Goal: Task Accomplishment & Management: Manage account settings

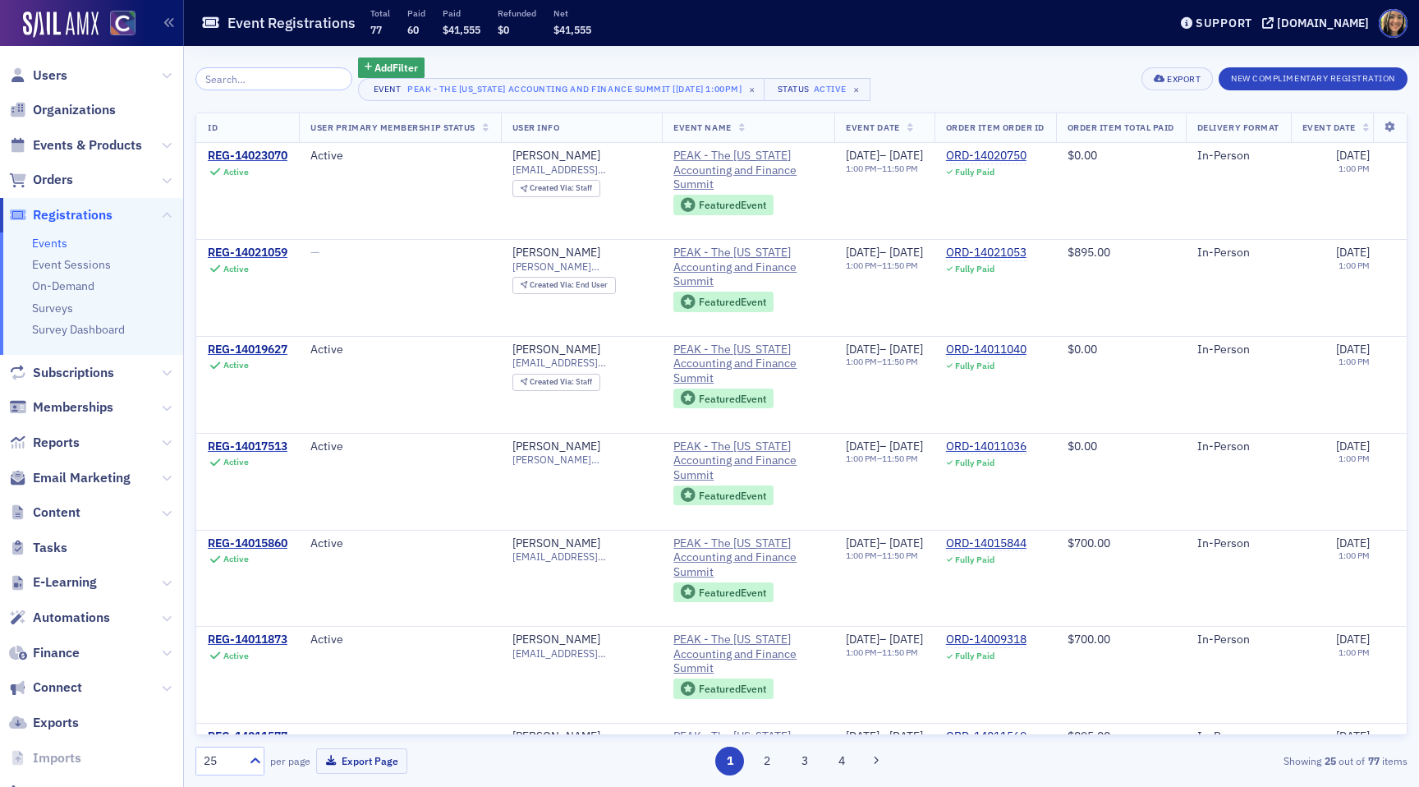
scroll to position [0, 282]
click at [57, 149] on span "Events & Products" at bounding box center [87, 145] width 109 height 18
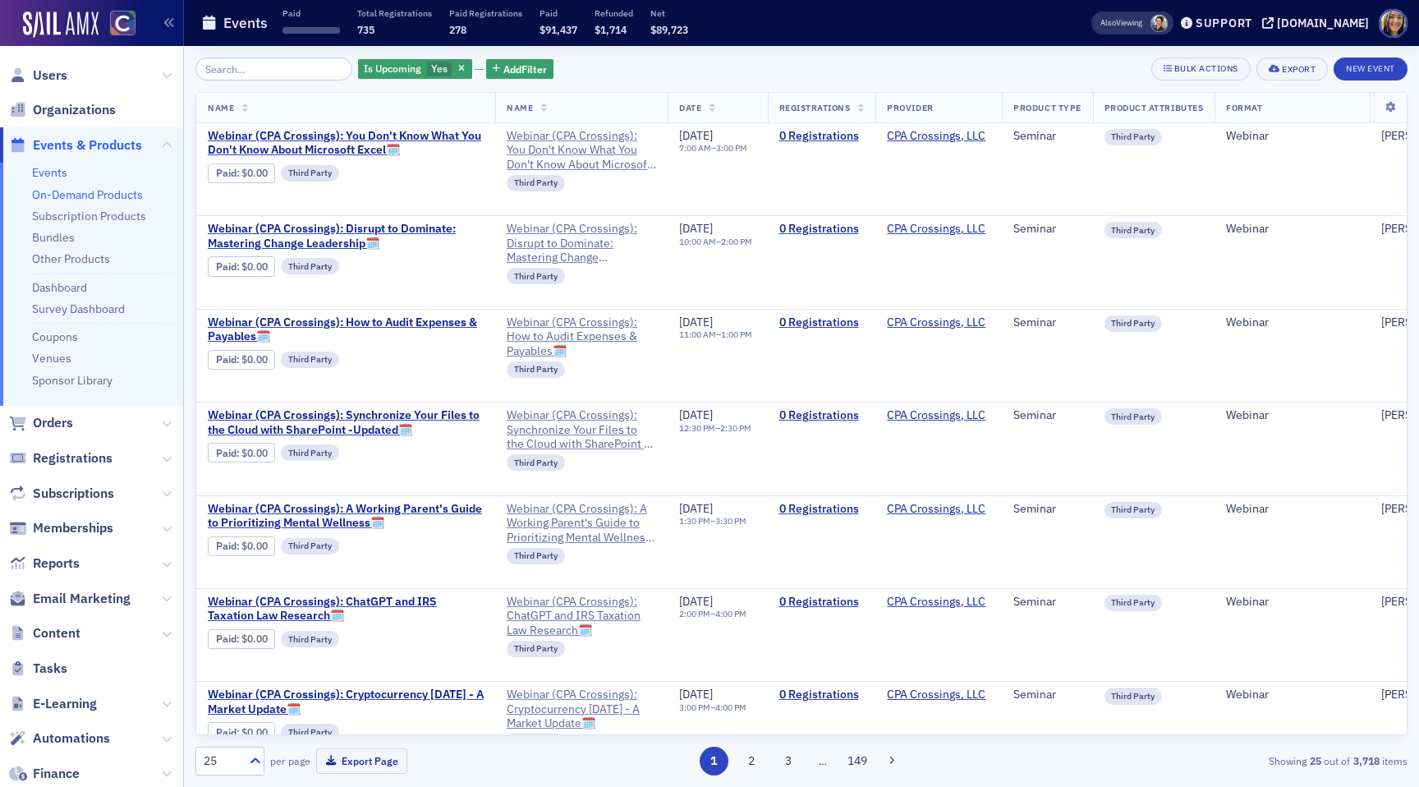
click at [71, 195] on link "On-Demand Products" at bounding box center [87, 194] width 111 height 15
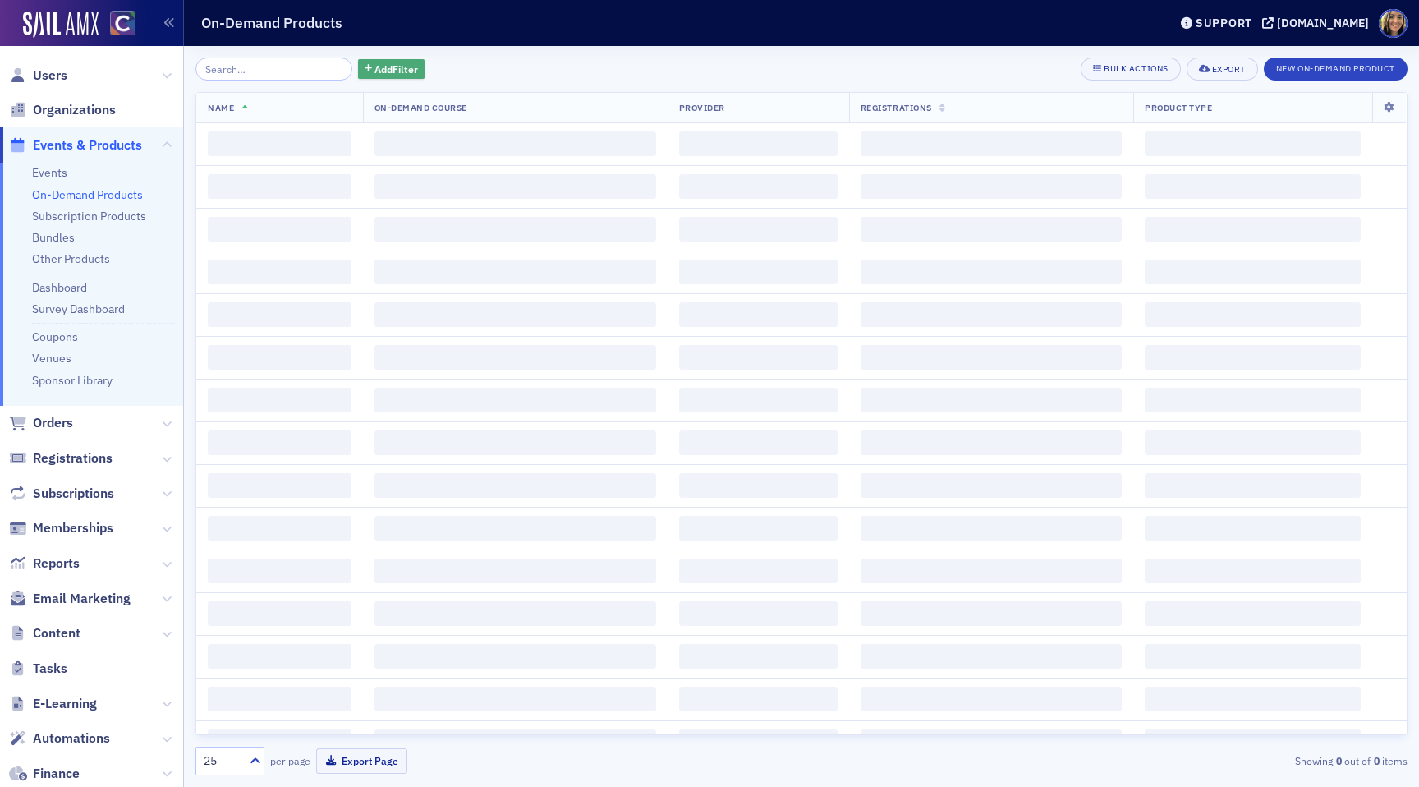
click at [401, 74] on button "Add Filter" at bounding box center [391, 69] width 67 height 21
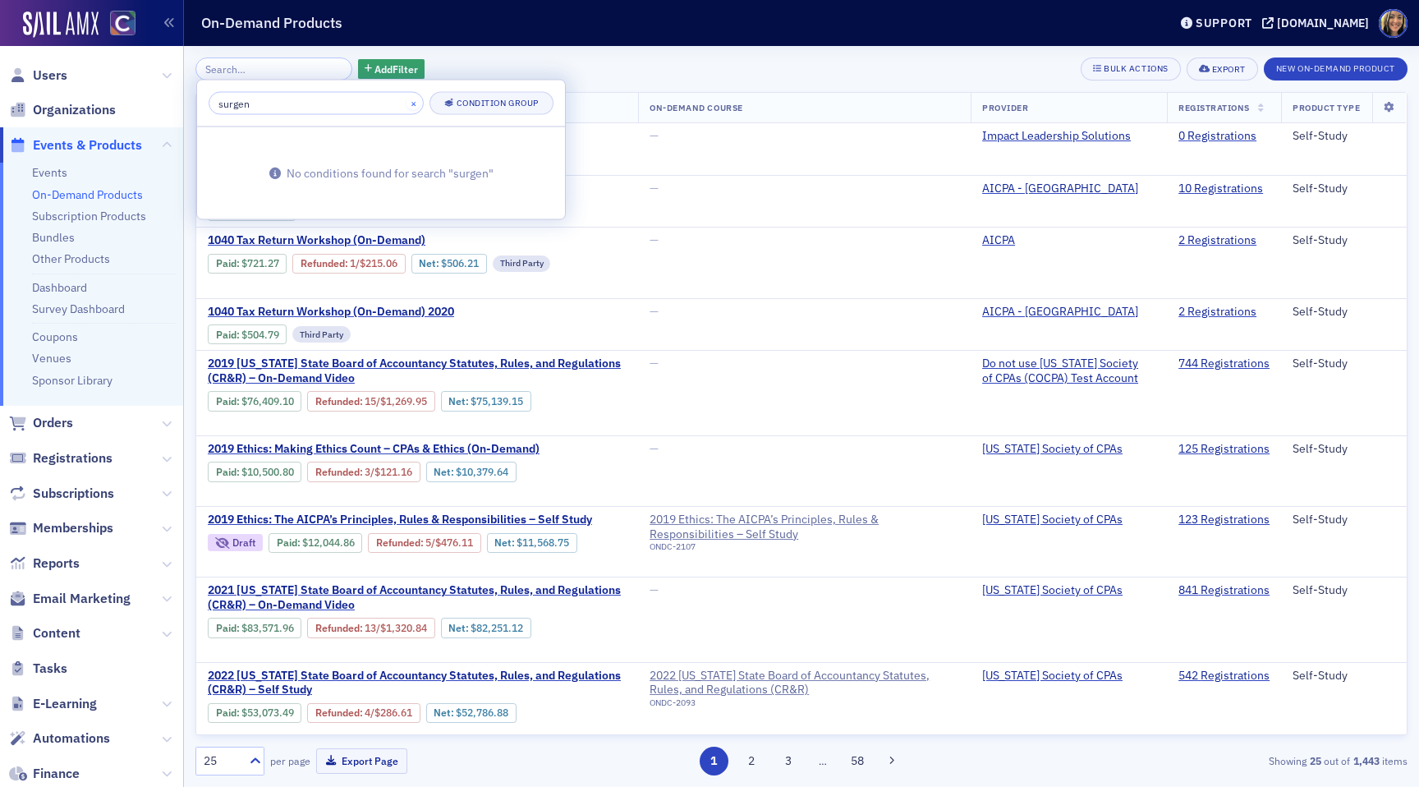
type input "surgen"
click at [406, 103] on button "×" at bounding box center [413, 102] width 15 height 15
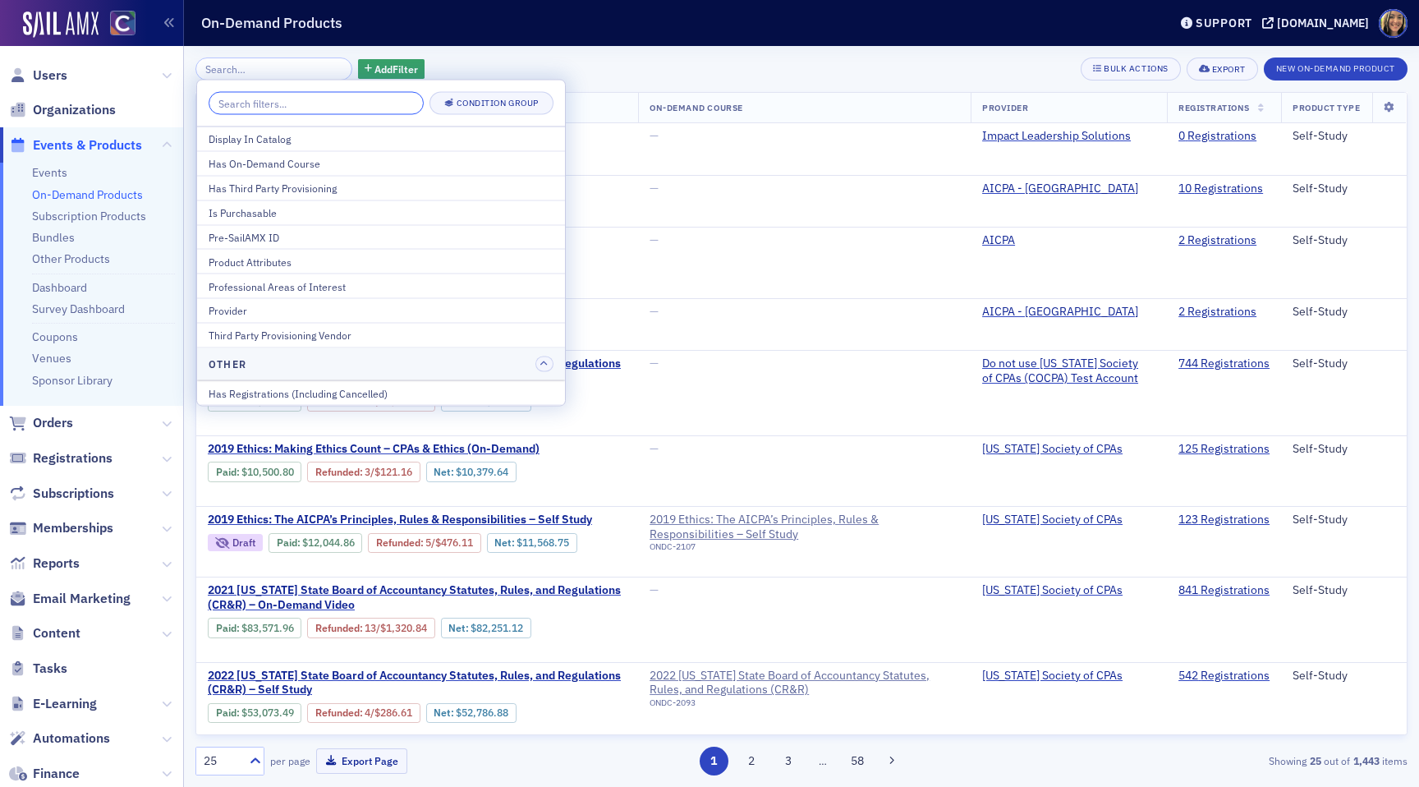
click at [366, 103] on input "search" at bounding box center [316, 103] width 215 height 23
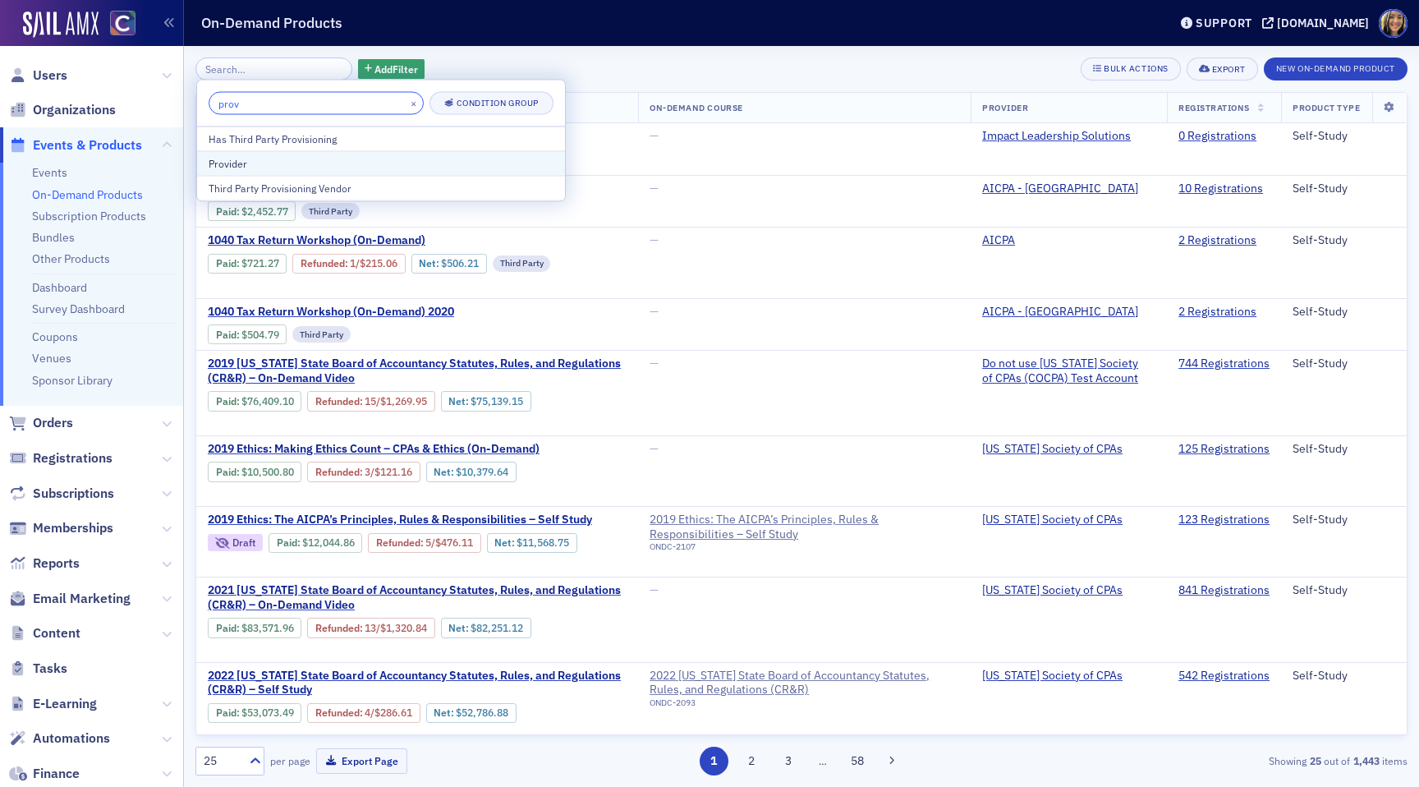
type input "prov"
click at [305, 165] on div "Provider" at bounding box center [381, 163] width 345 height 15
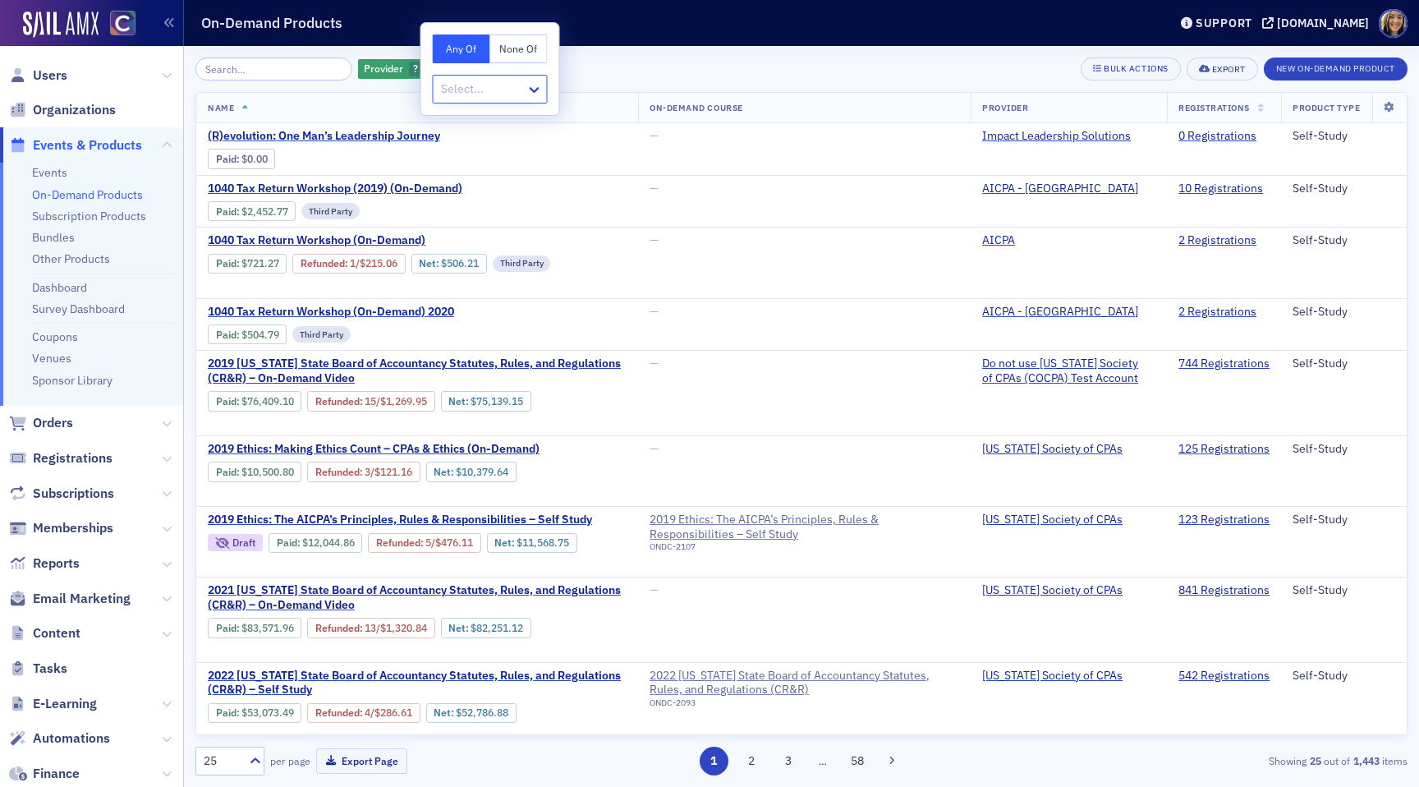
click at [495, 91] on div at bounding box center [481, 89] width 85 height 21
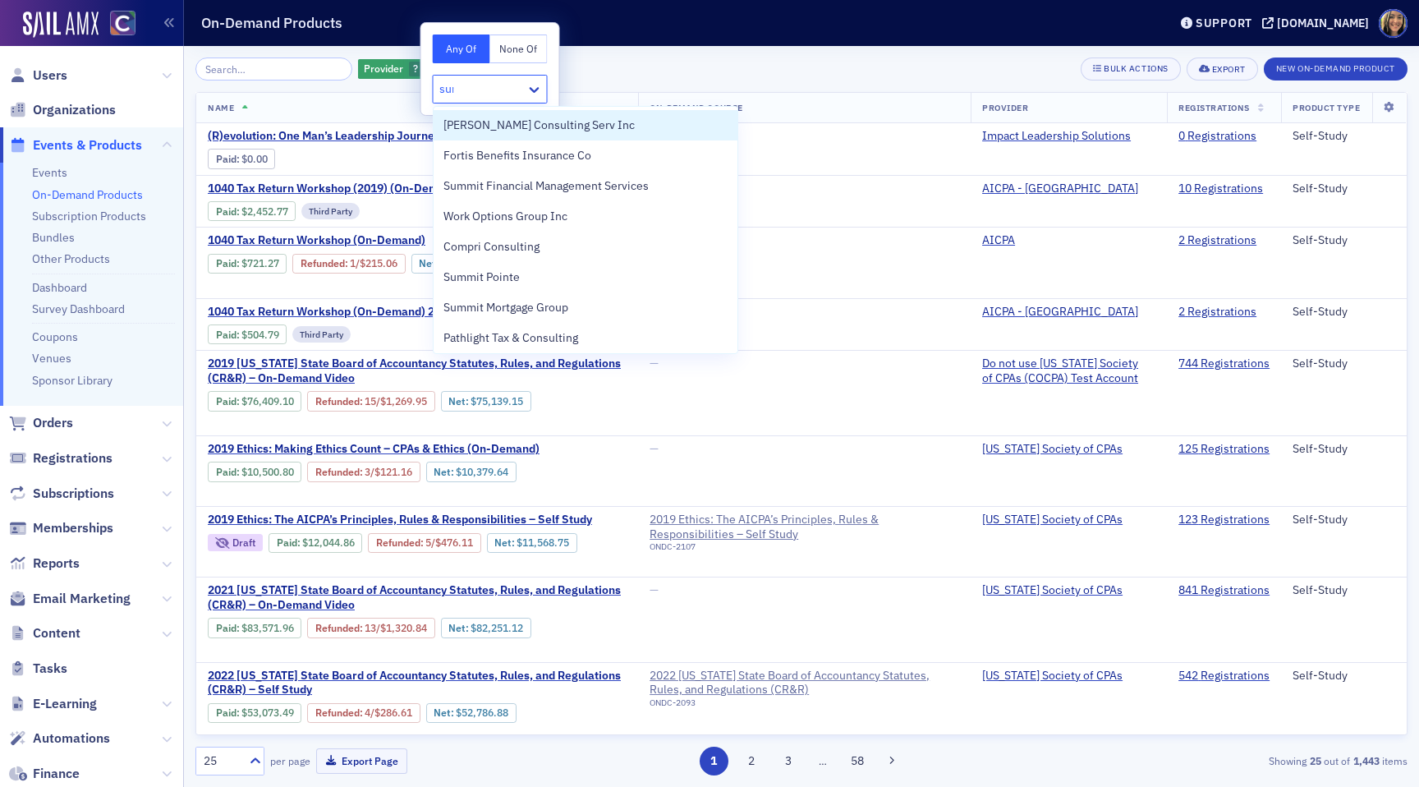
type input "surg"
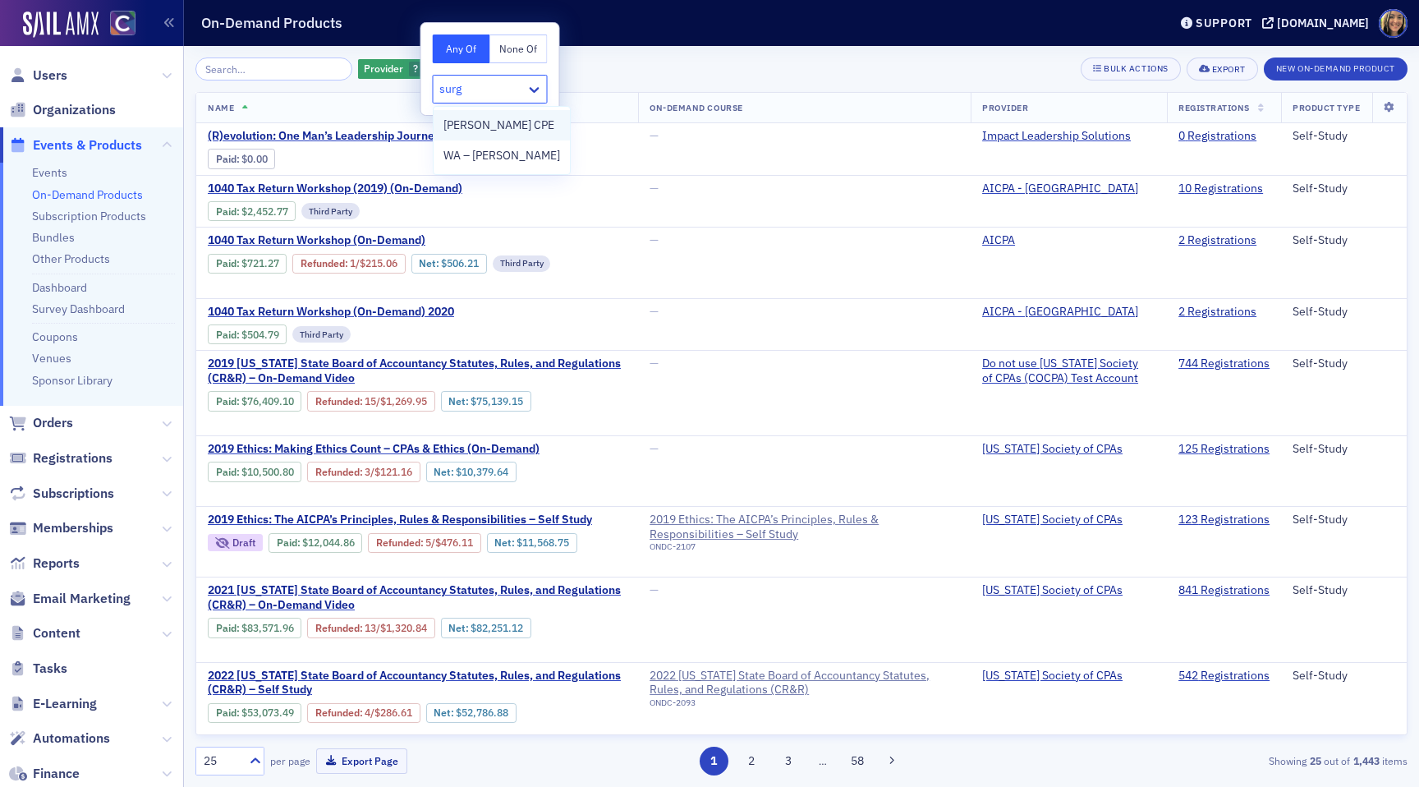
click at [499, 119] on span "Surgent CPE" at bounding box center [498, 125] width 111 height 17
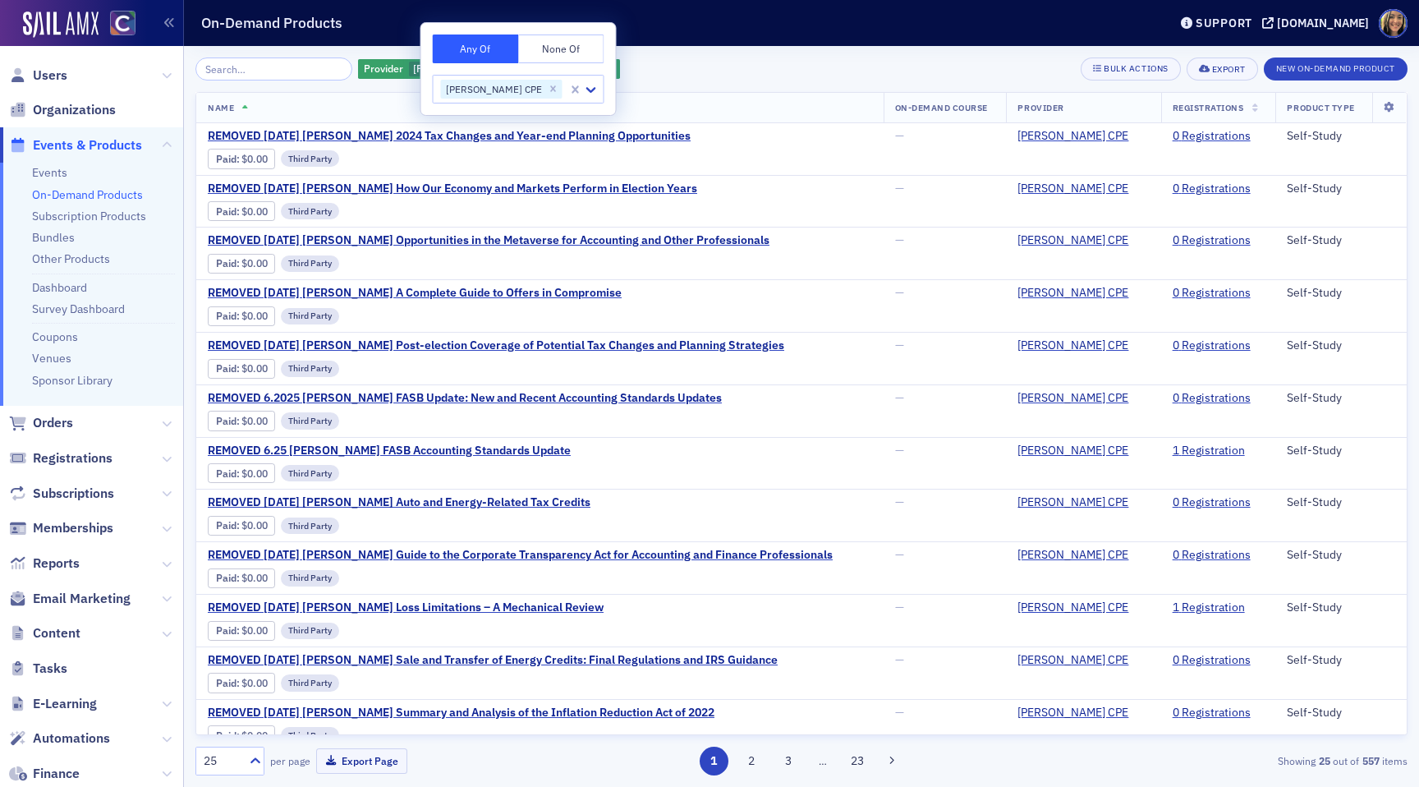
click at [704, 66] on div "Provider Surgent CPE Add Filter Bulk Actions Export New On-Demand Product" at bounding box center [801, 68] width 1212 height 23
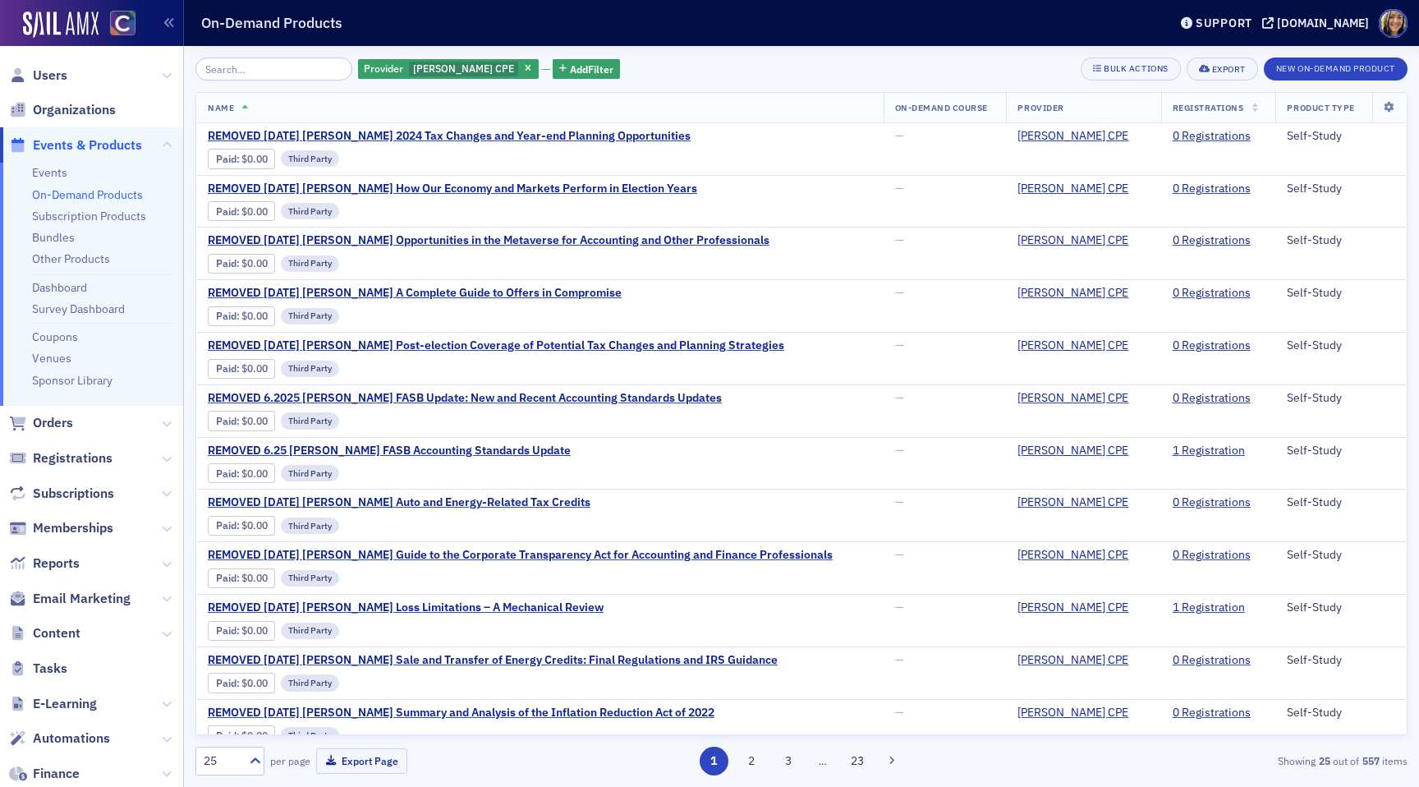
click at [1217, 115] on th "Registrations" at bounding box center [1218, 108] width 115 height 30
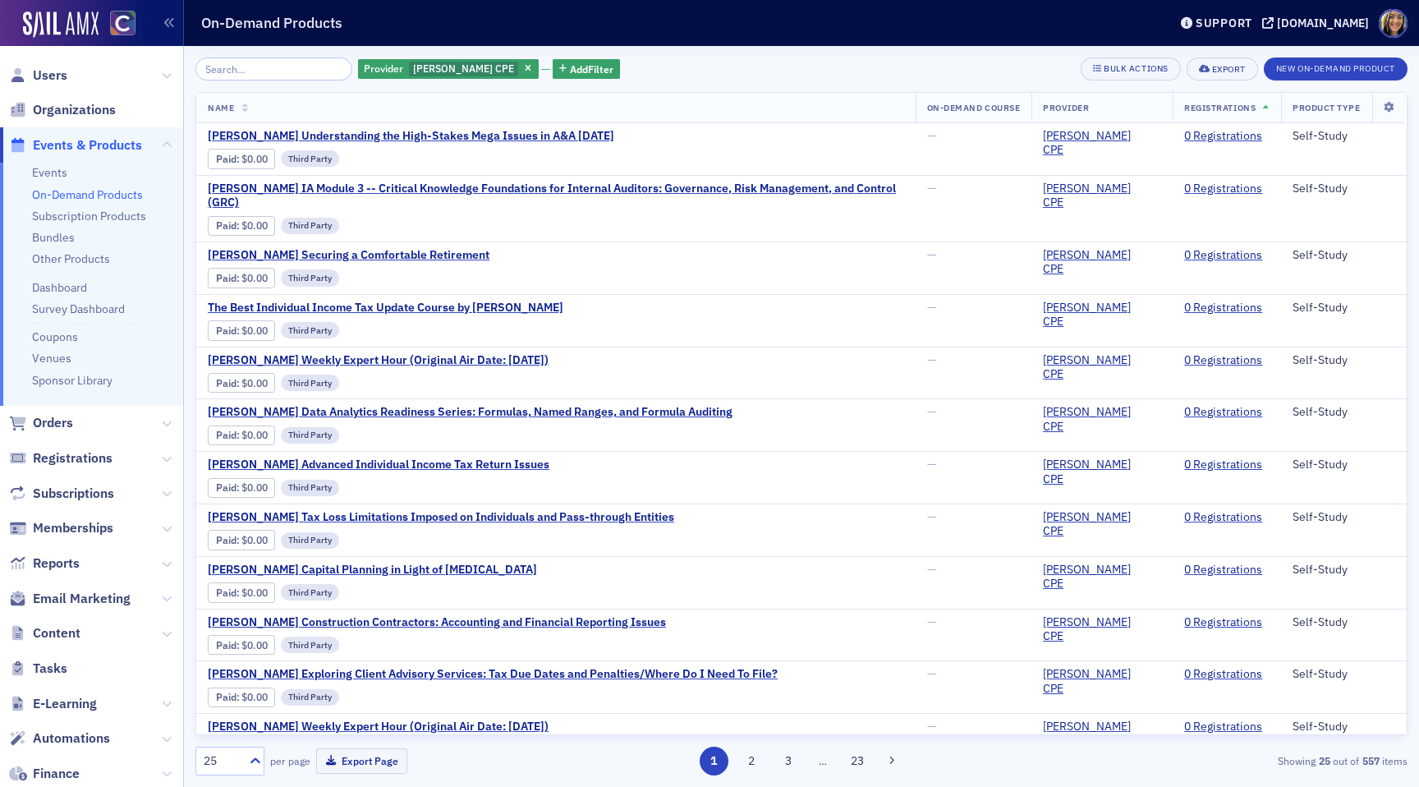
click at [1217, 112] on span "Registrations" at bounding box center [1219, 107] width 71 height 11
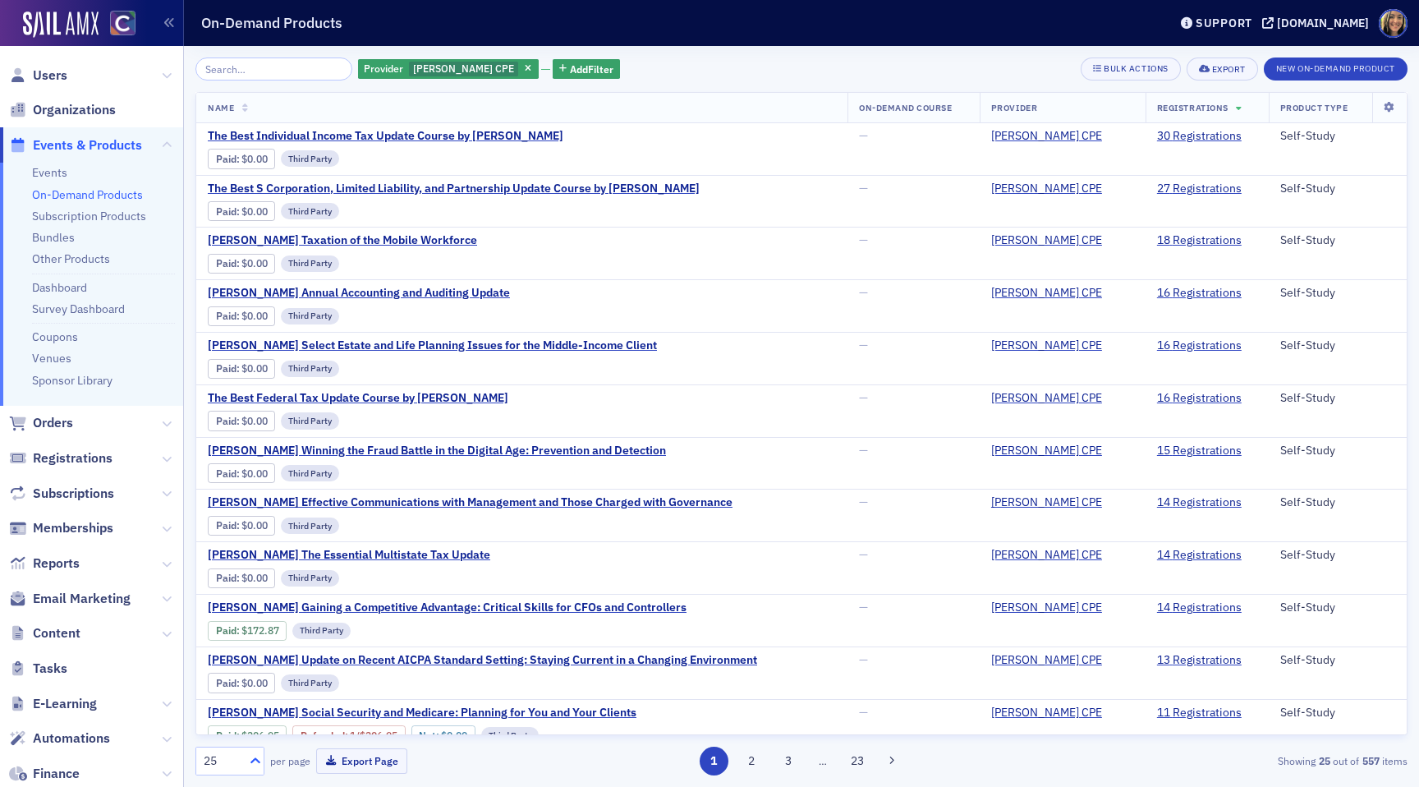
click at [255, 765] on icon at bounding box center [255, 760] width 16 height 16
click at [237, 576] on div "15" at bounding box center [230, 568] width 48 height 17
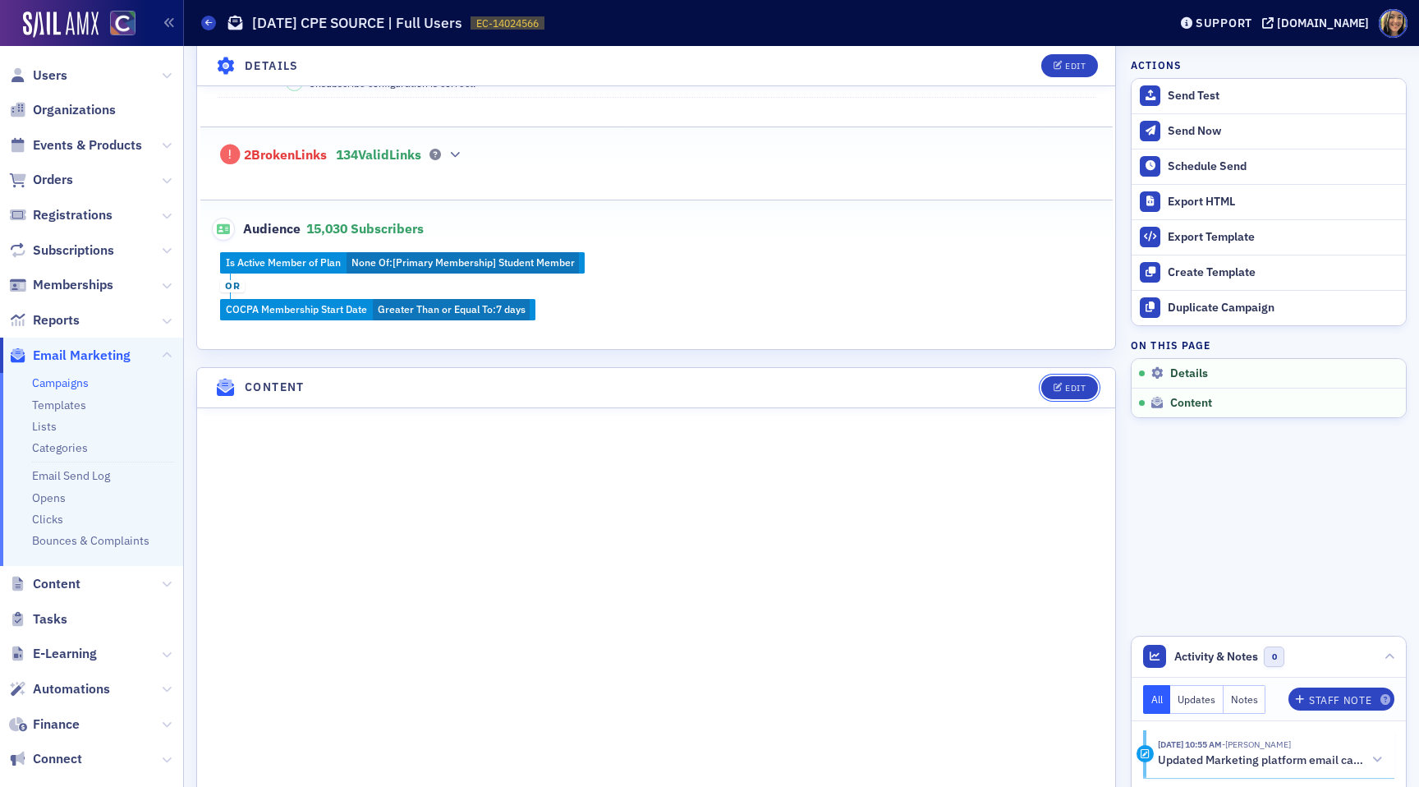
scroll to position [506, 0]
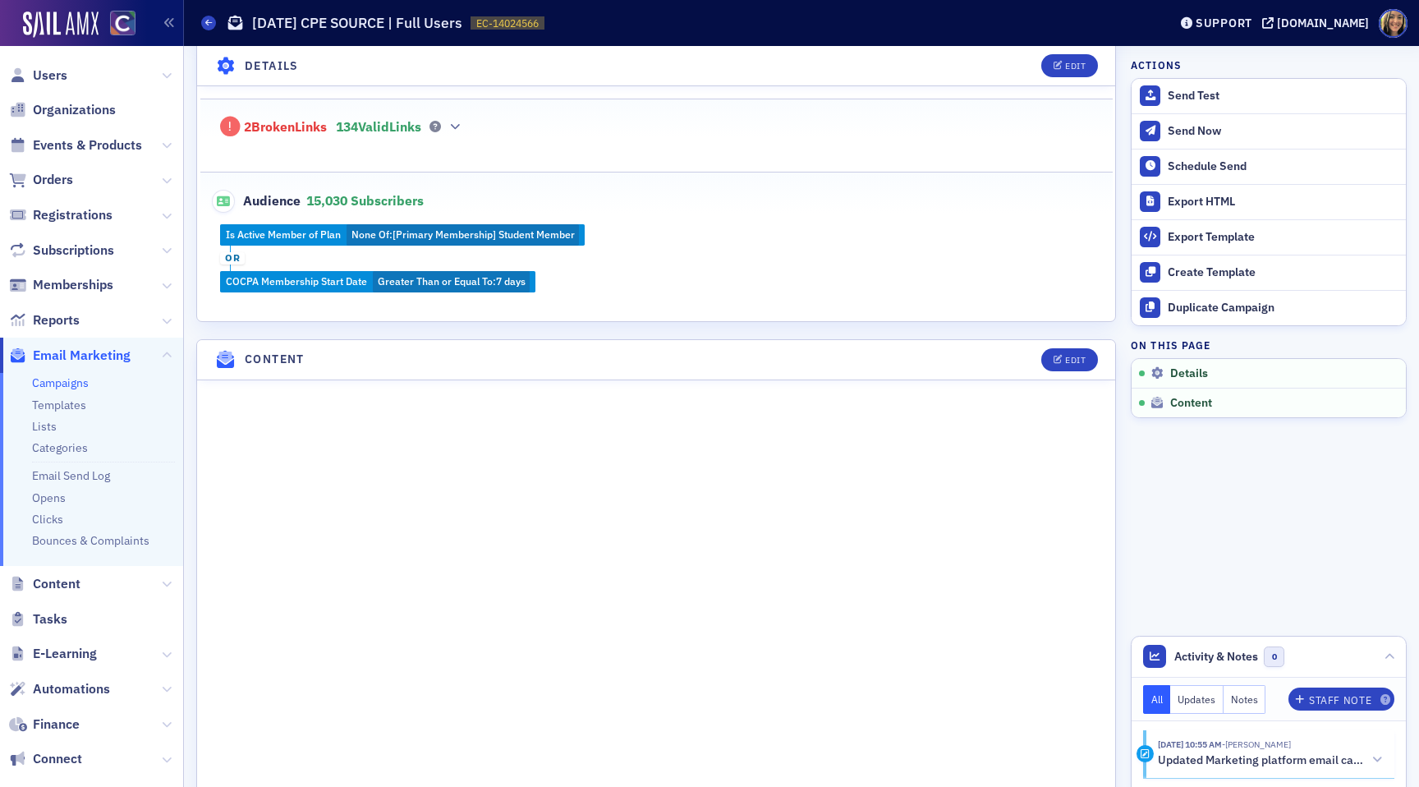
click at [1071, 345] on header "Content Edit" at bounding box center [656, 360] width 918 height 40
click at [1073, 355] on div "Edit" at bounding box center [1075, 359] width 21 height 9
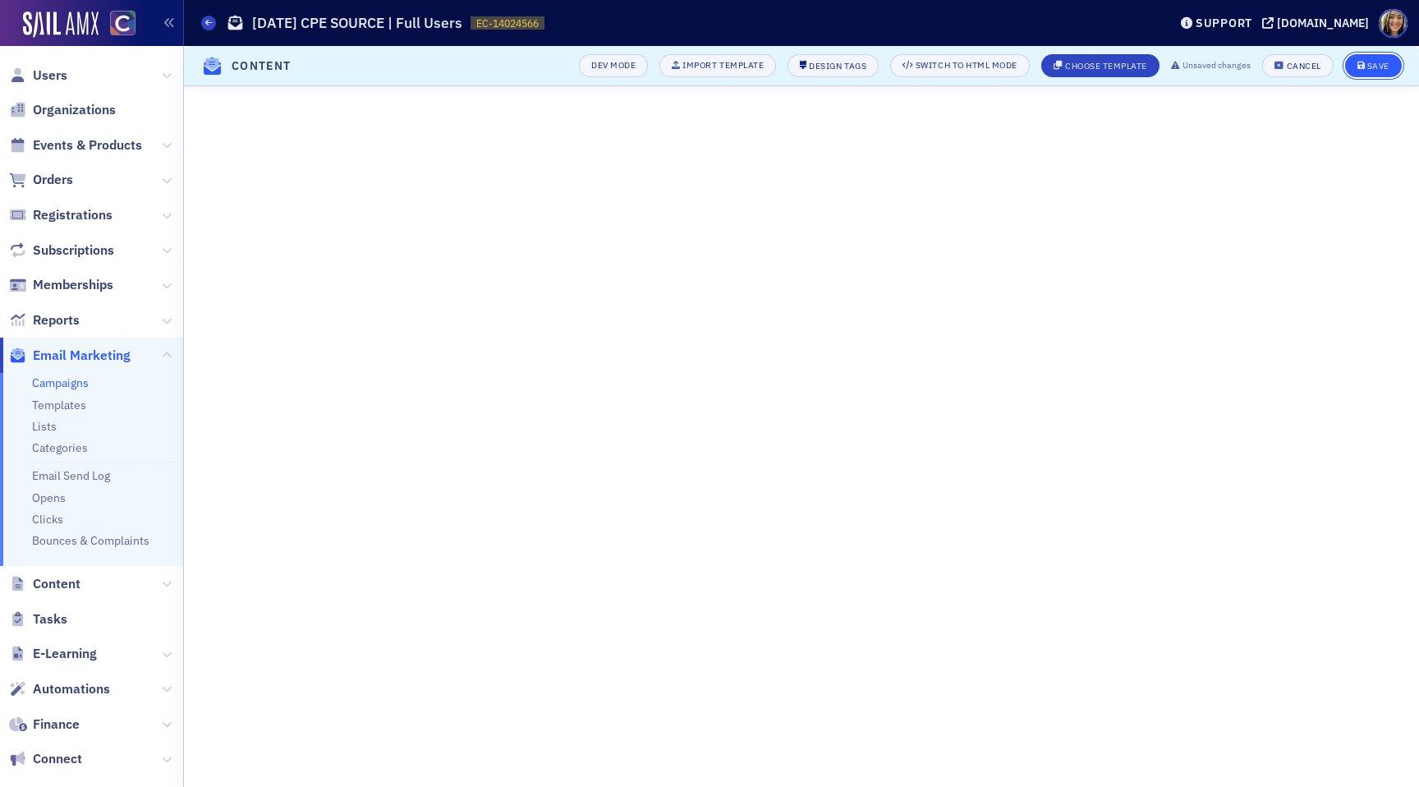
click at [1387, 66] on div "Save" at bounding box center [1378, 66] width 22 height 9
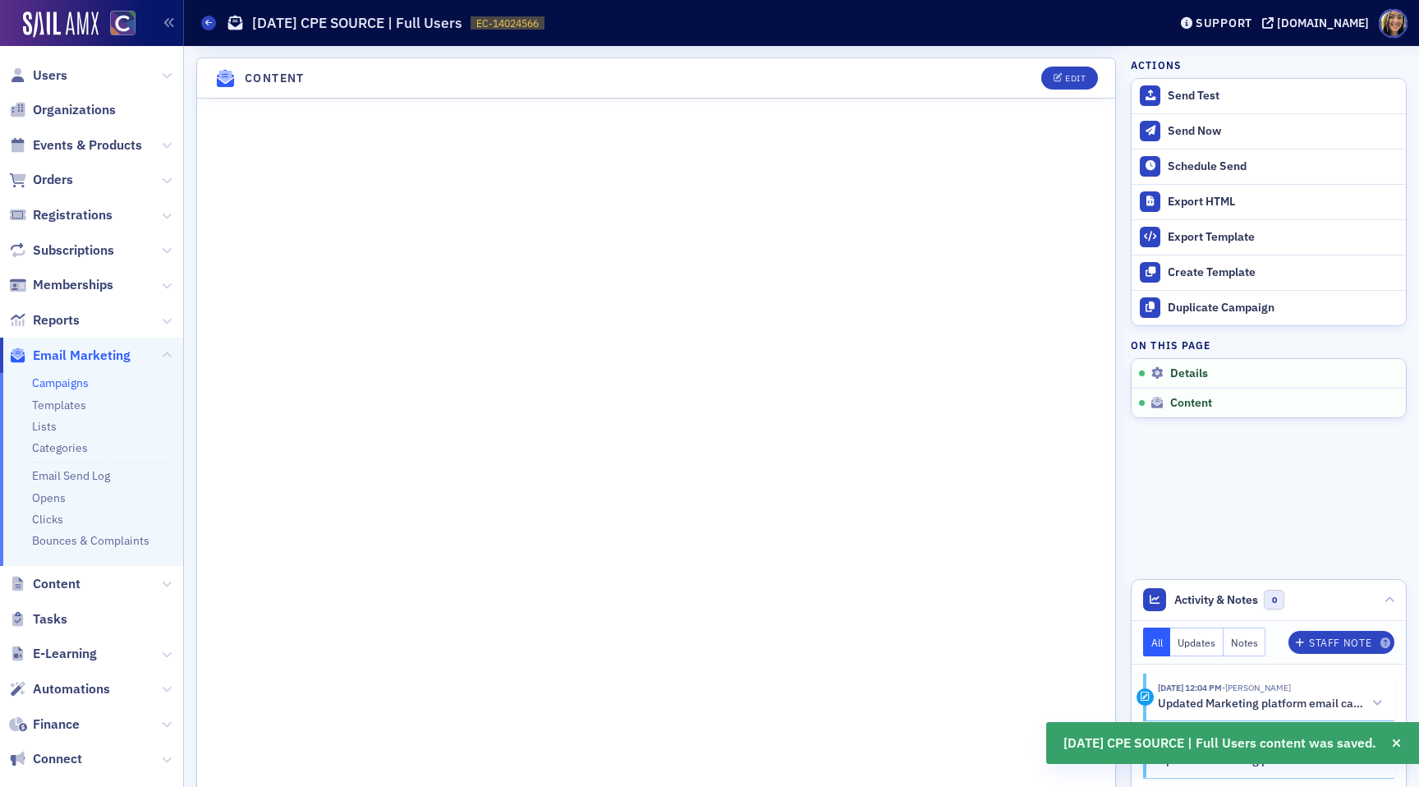
scroll to position [709, 0]
click at [1082, 83] on button "Edit" at bounding box center [1069, 76] width 57 height 23
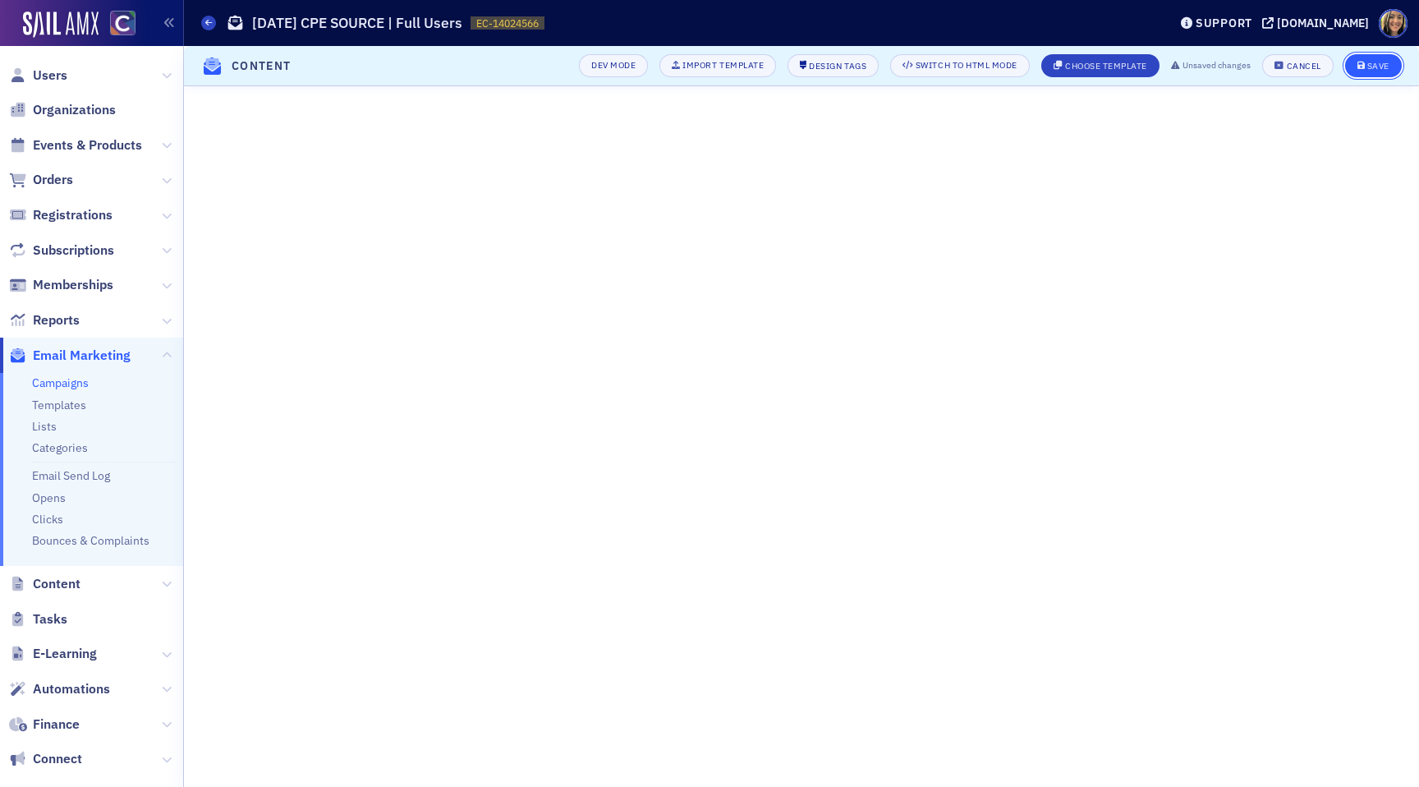
click at [1384, 57] on button "Save" at bounding box center [1373, 65] width 57 height 23
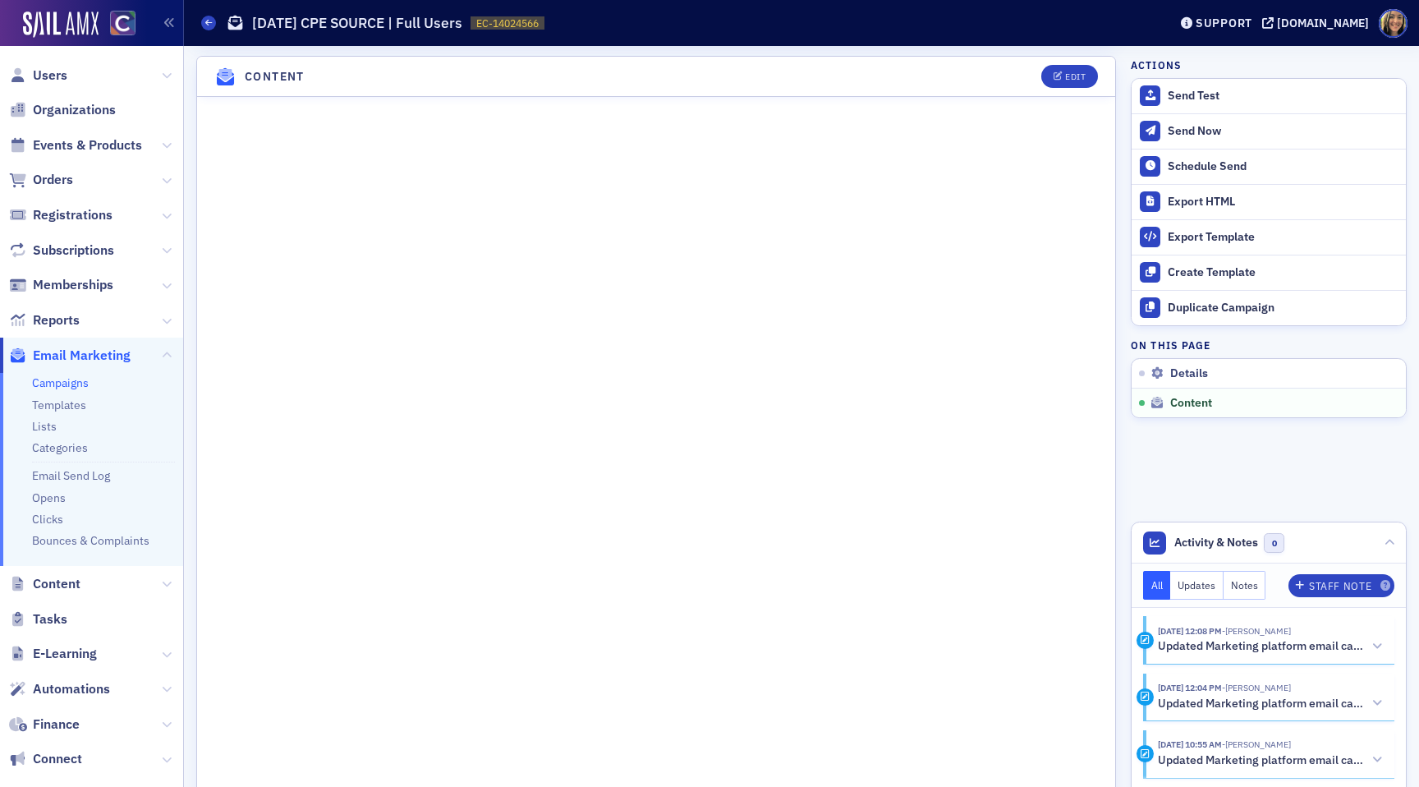
scroll to position [709, 0]
click at [1080, 81] on button "Edit" at bounding box center [1069, 76] width 57 height 23
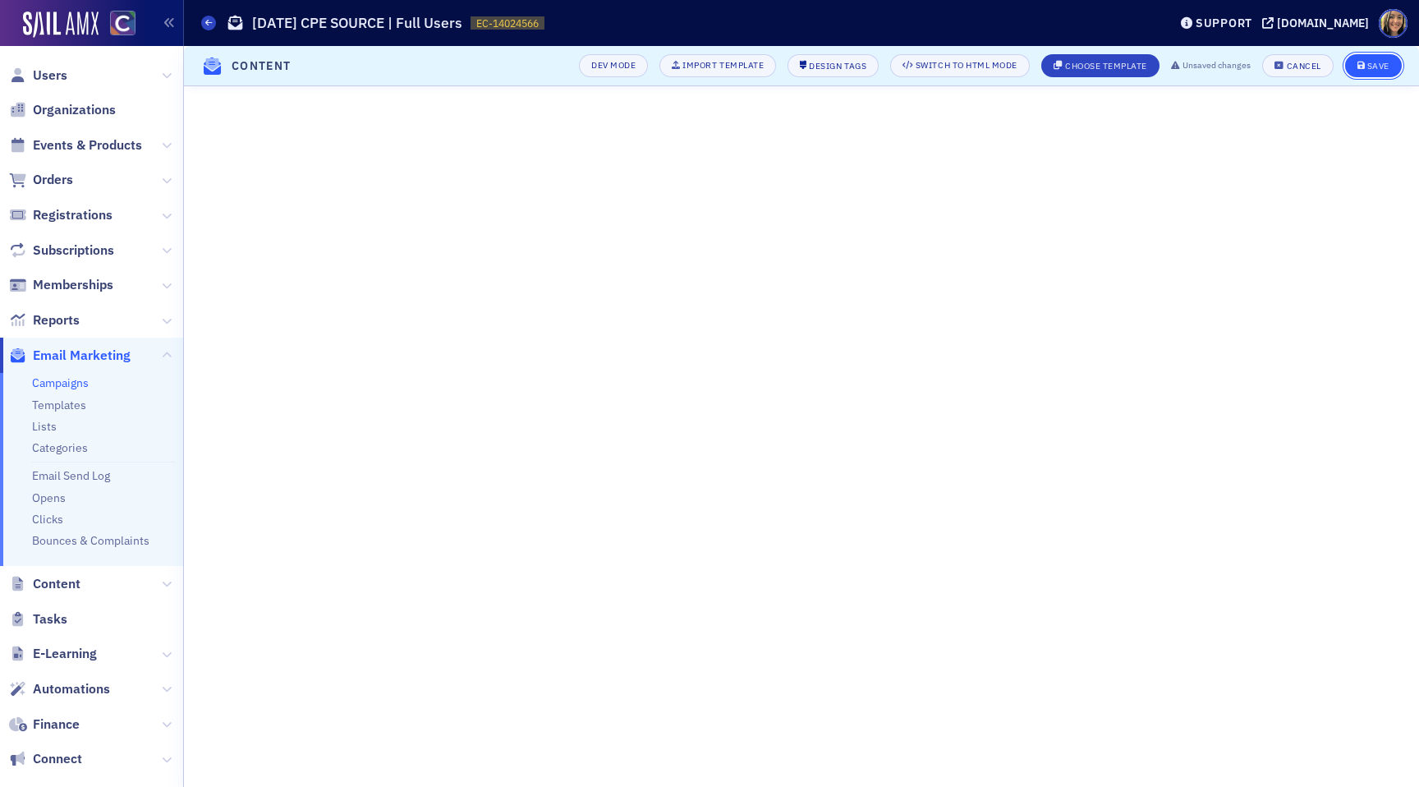
click at [1378, 65] on div "Save" at bounding box center [1378, 66] width 22 height 9
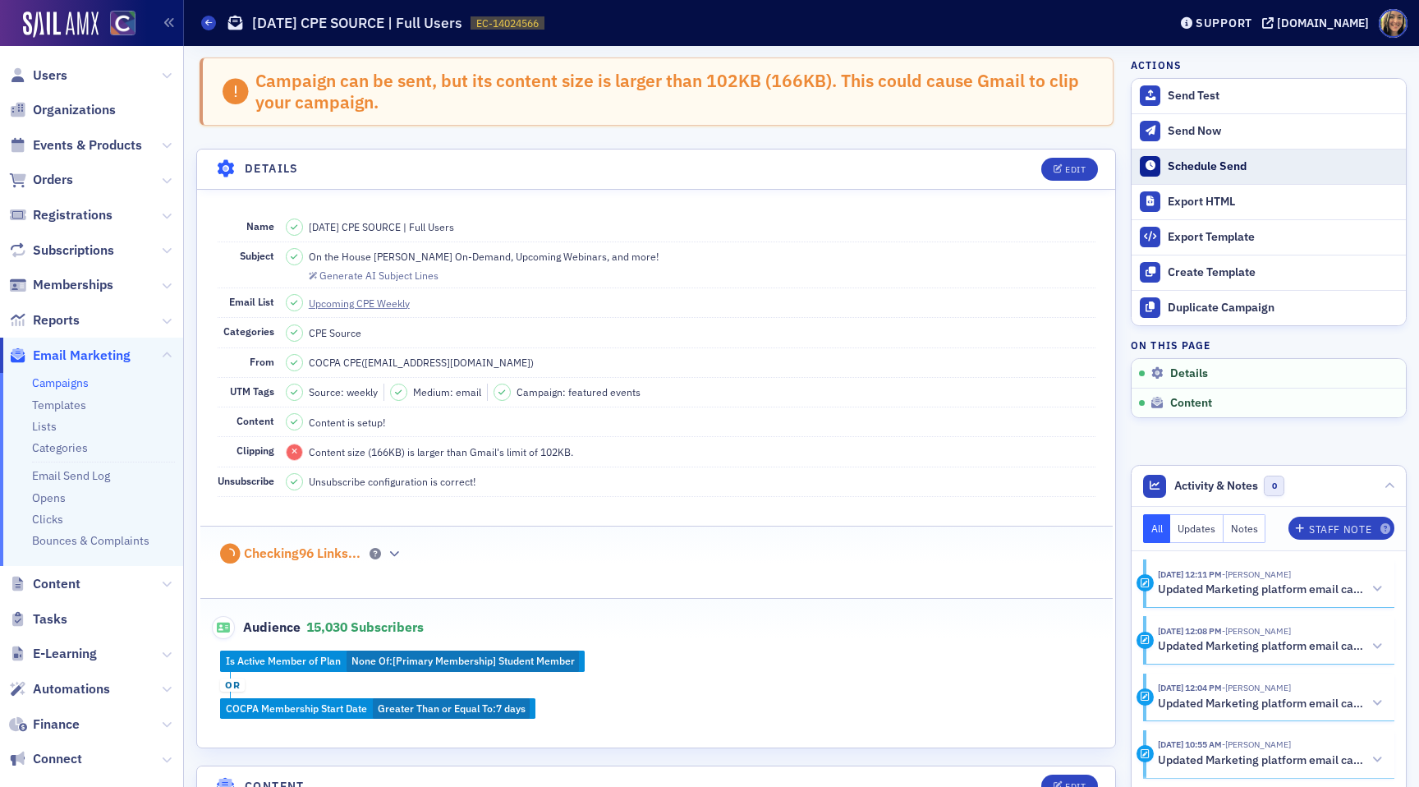
click at [1178, 167] on div "Schedule Send" at bounding box center [1282, 166] width 230 height 15
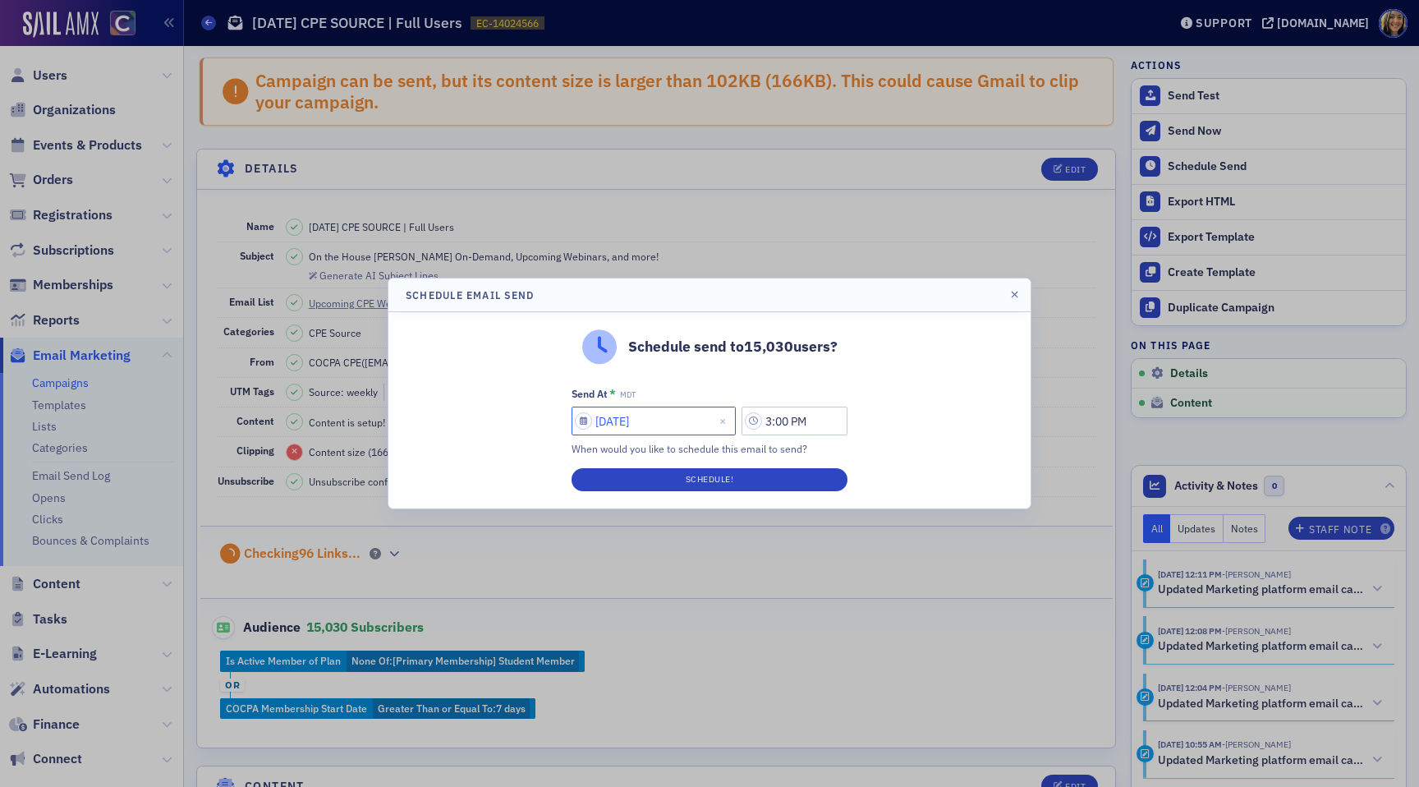
click at [625, 427] on input "[DATE]" at bounding box center [653, 420] width 164 height 29
select select "8"
select select "2025"
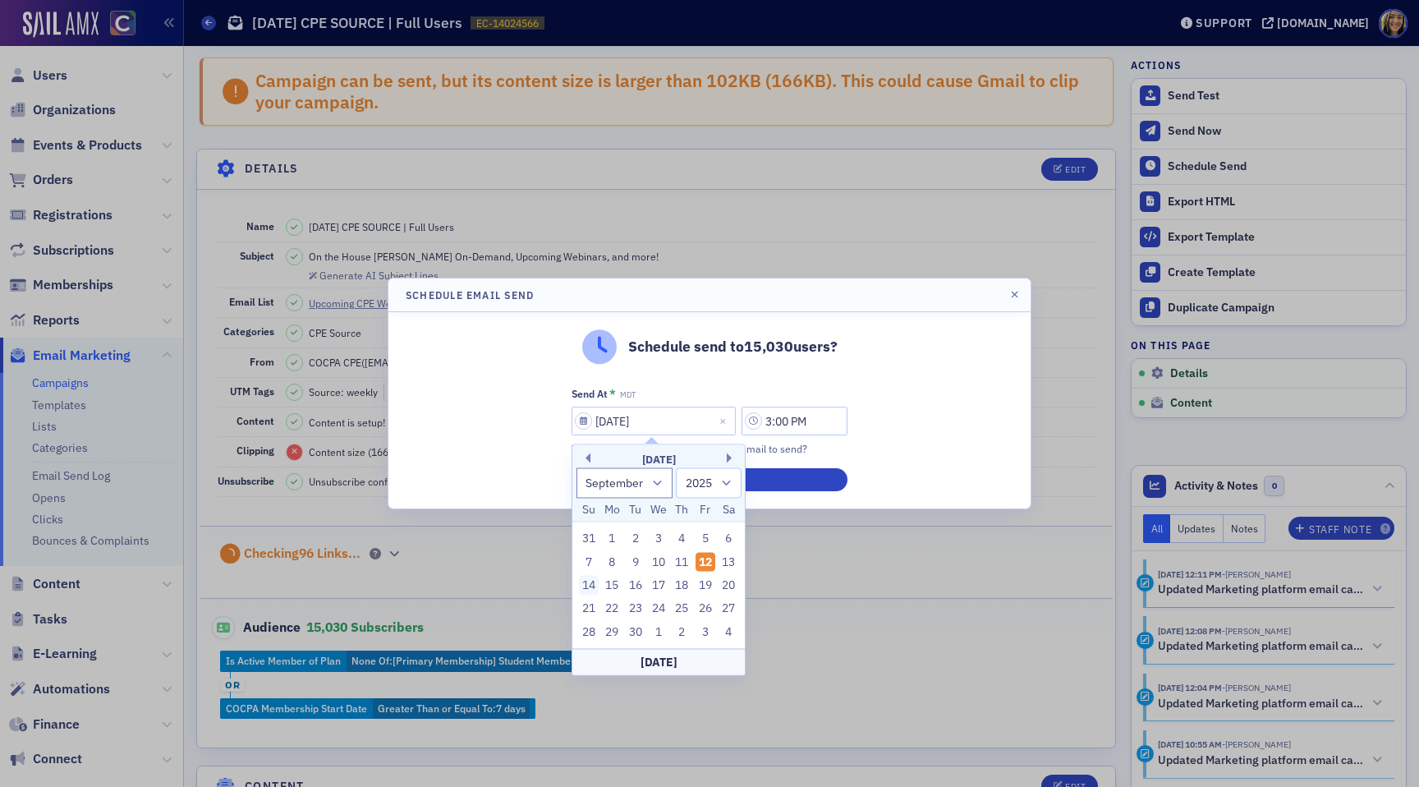
click at [589, 589] on div "14" at bounding box center [589, 586] width 20 height 20
type input "09/14/2025"
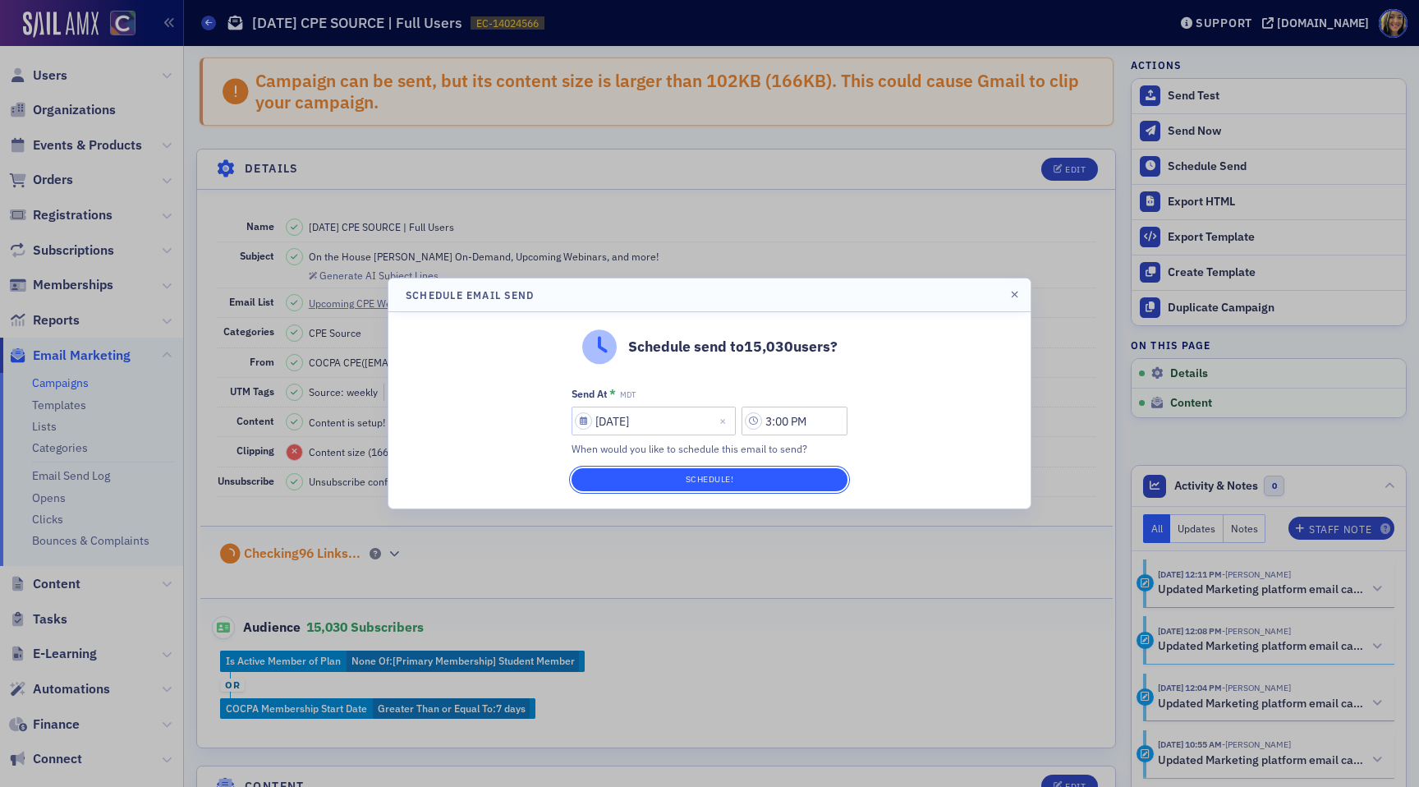
click at [759, 486] on button "Schedule!" at bounding box center [709, 479] width 276 height 23
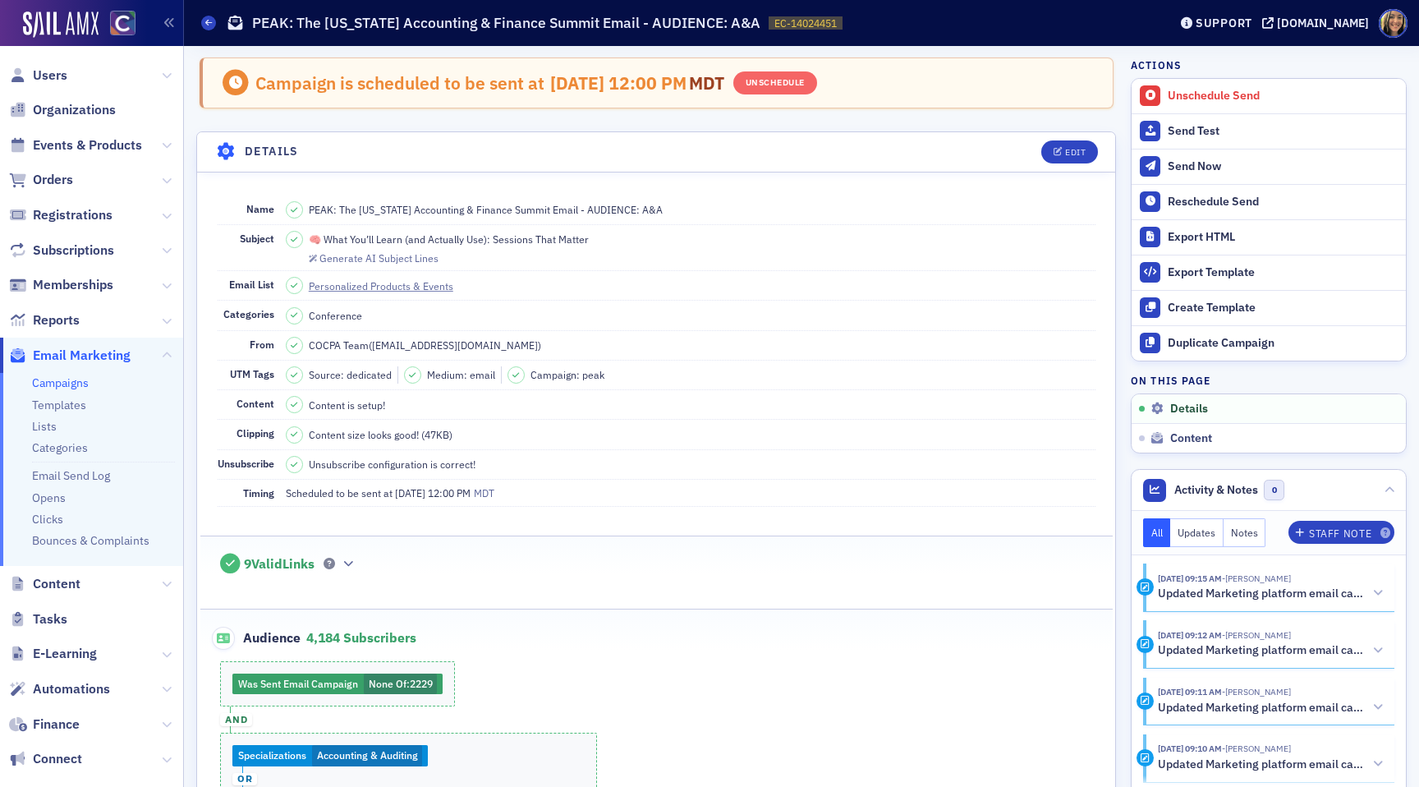
click at [56, 389] on link "Campaigns" at bounding box center [60, 382] width 57 height 15
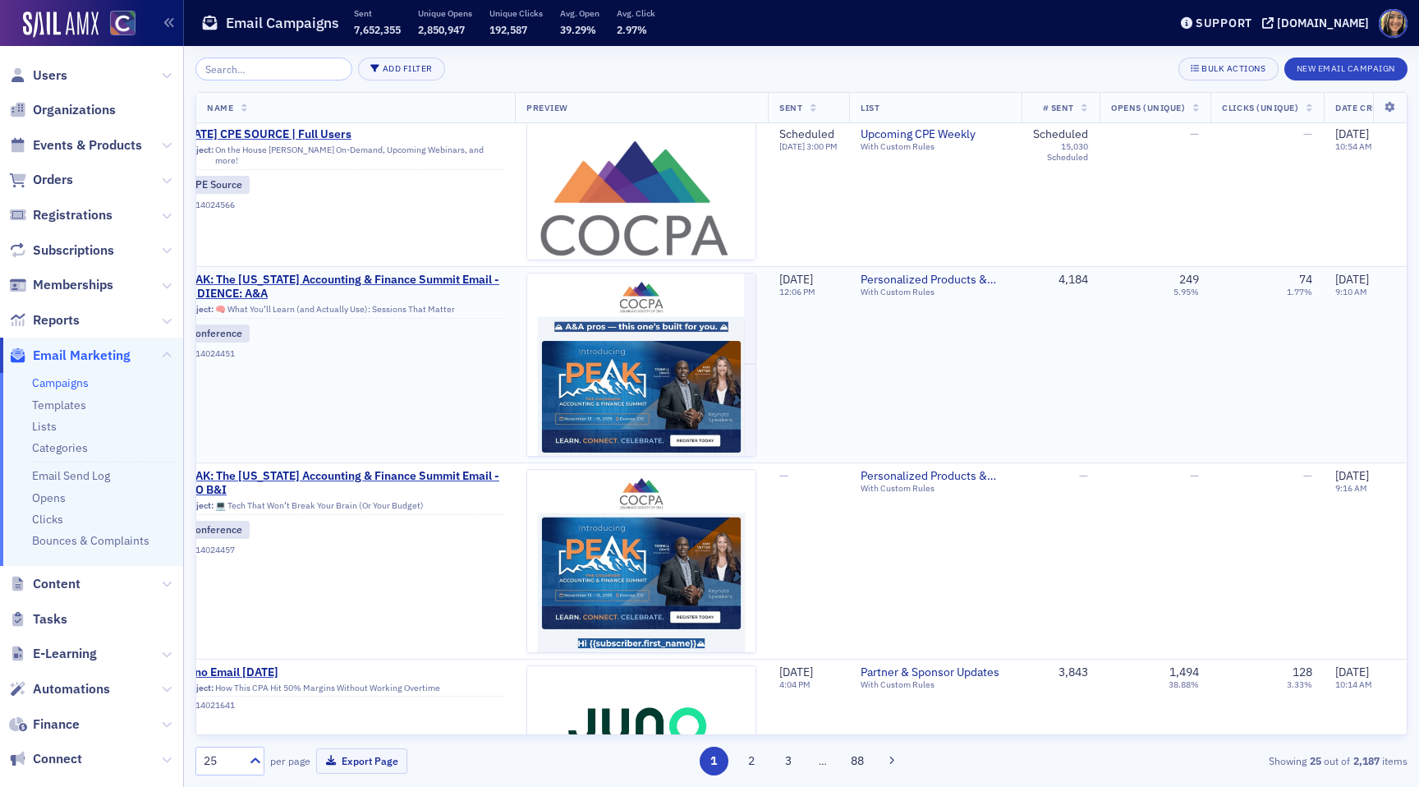
scroll to position [53, 0]
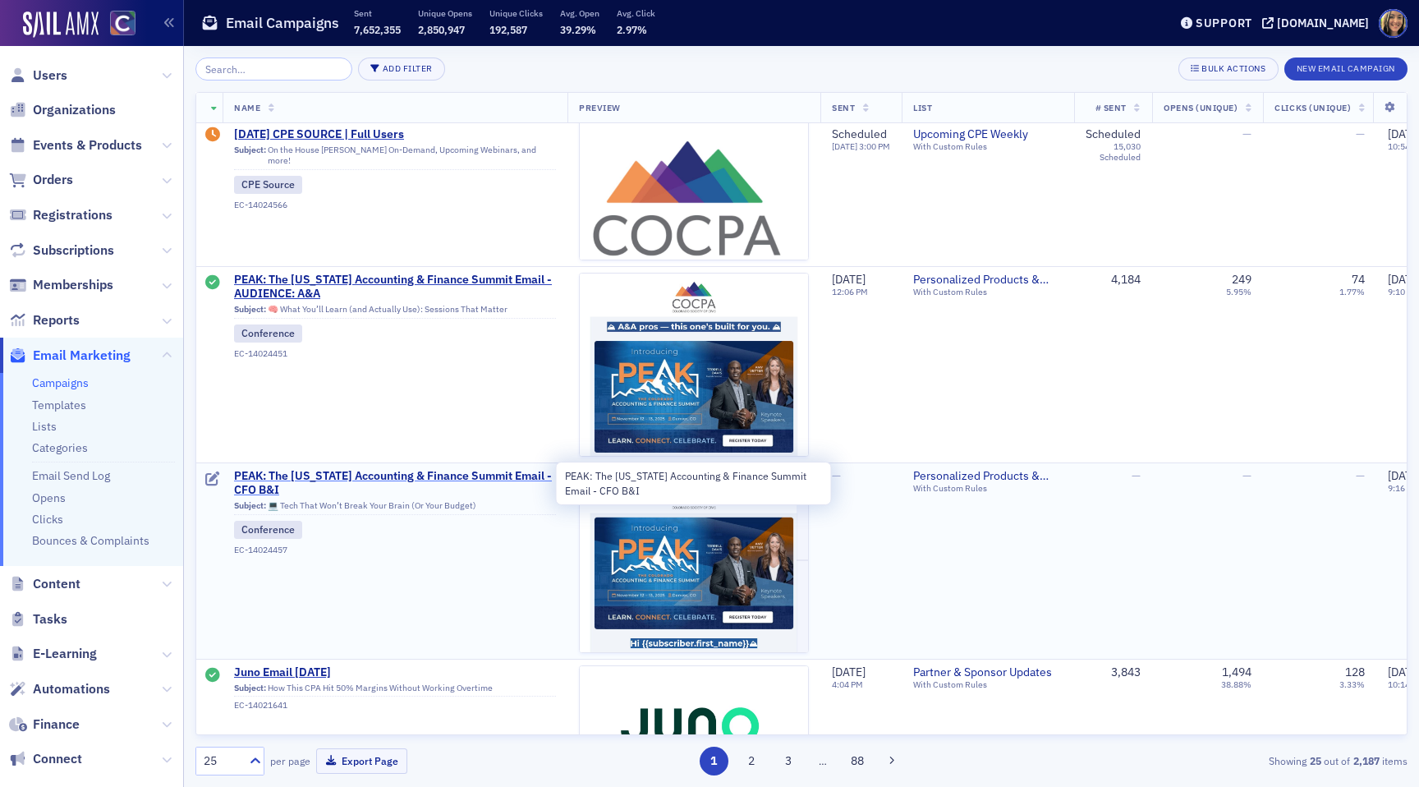
click at [415, 474] on span "PEAK: The [US_STATE] Accounting & Finance Summit Email - CFO B&I" at bounding box center [395, 483] width 322 height 29
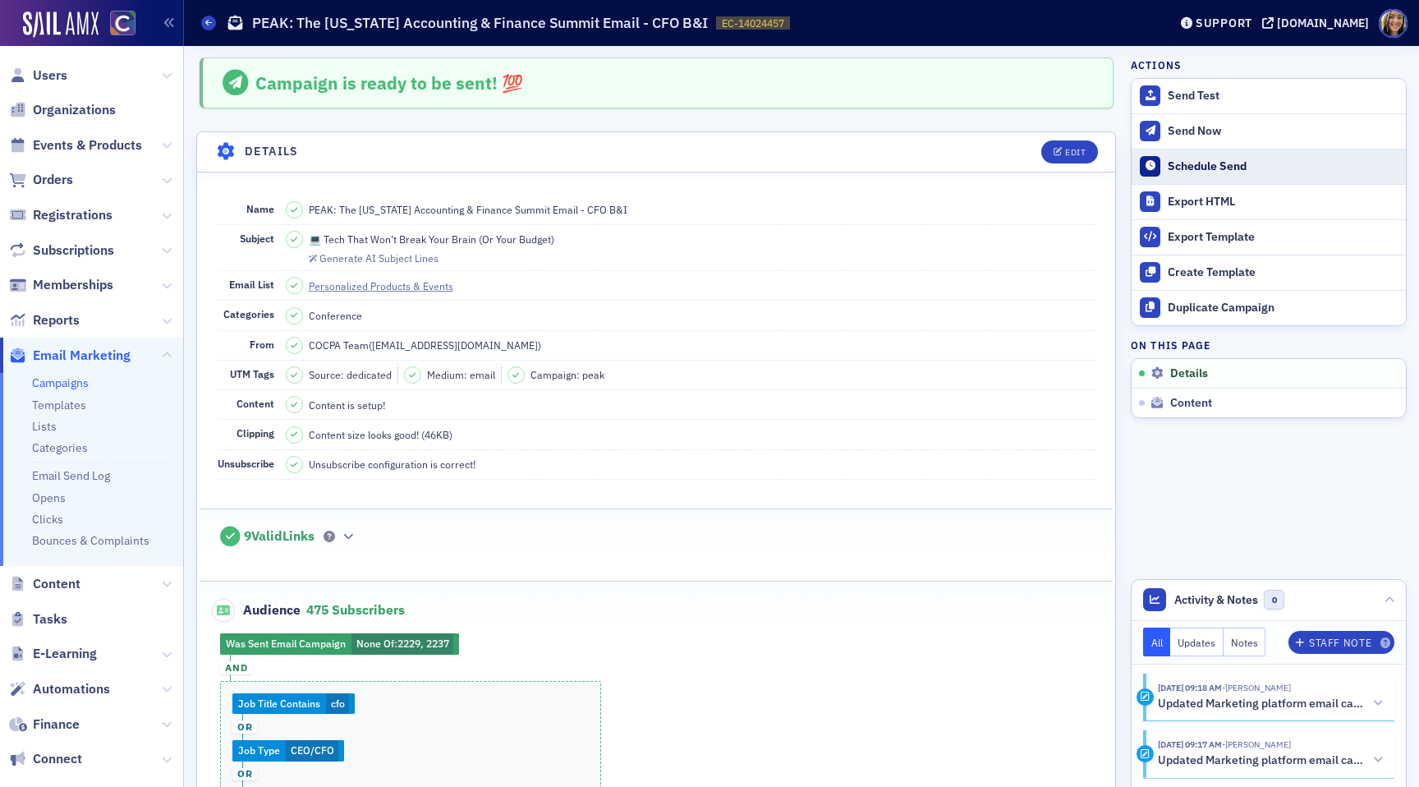
click at [1264, 164] on div "Schedule Send" at bounding box center [1282, 166] width 230 height 15
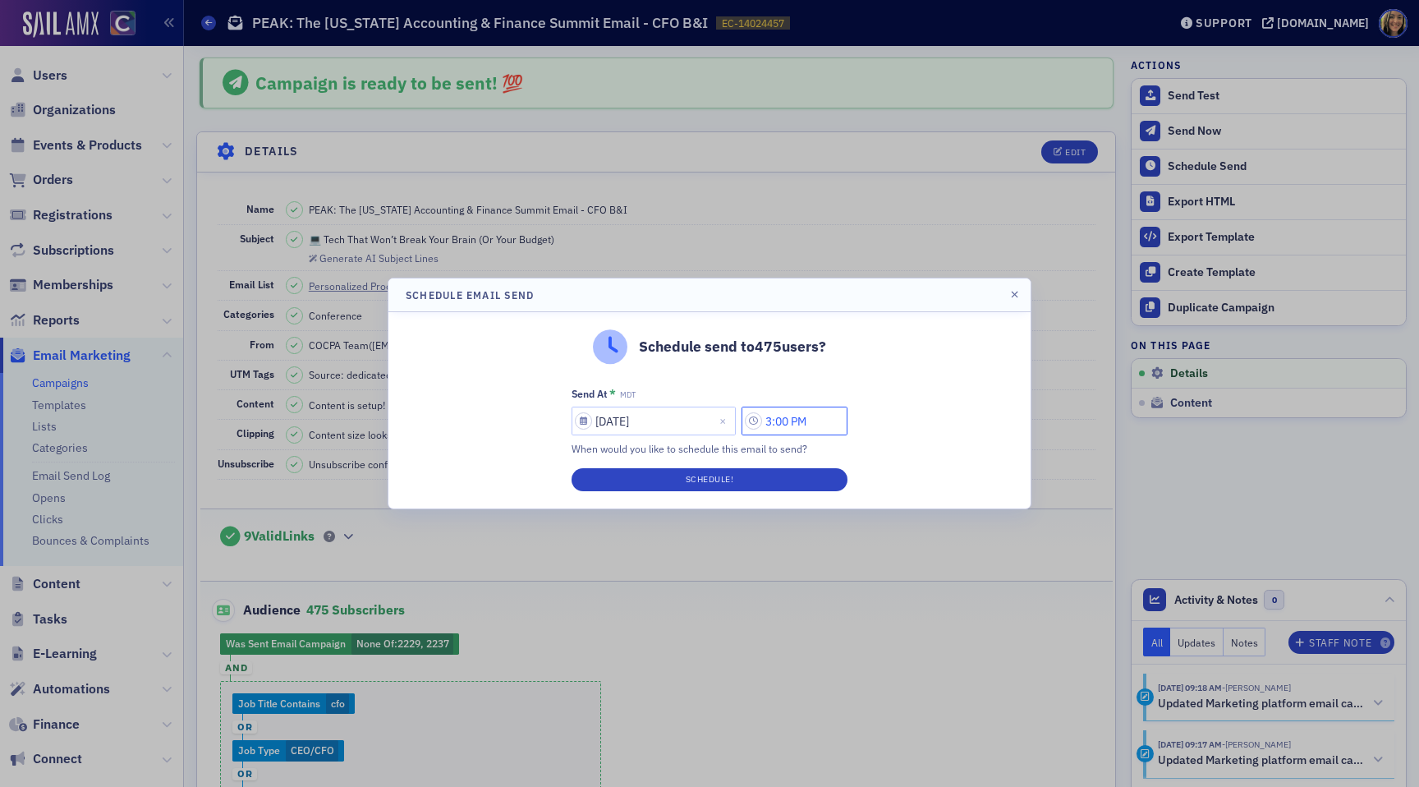
drag, startPoint x: 780, startPoint y: 422, endPoint x: 755, endPoint y: 422, distance: 24.6
click at [755, 422] on input "3:00 PM" at bounding box center [794, 420] width 106 height 29
click at [820, 357] on div "Schedule send to 475 users?" at bounding box center [710, 346] width 608 height 34
click at [774, 420] on input "3:00 PM" at bounding box center [794, 420] width 106 height 29
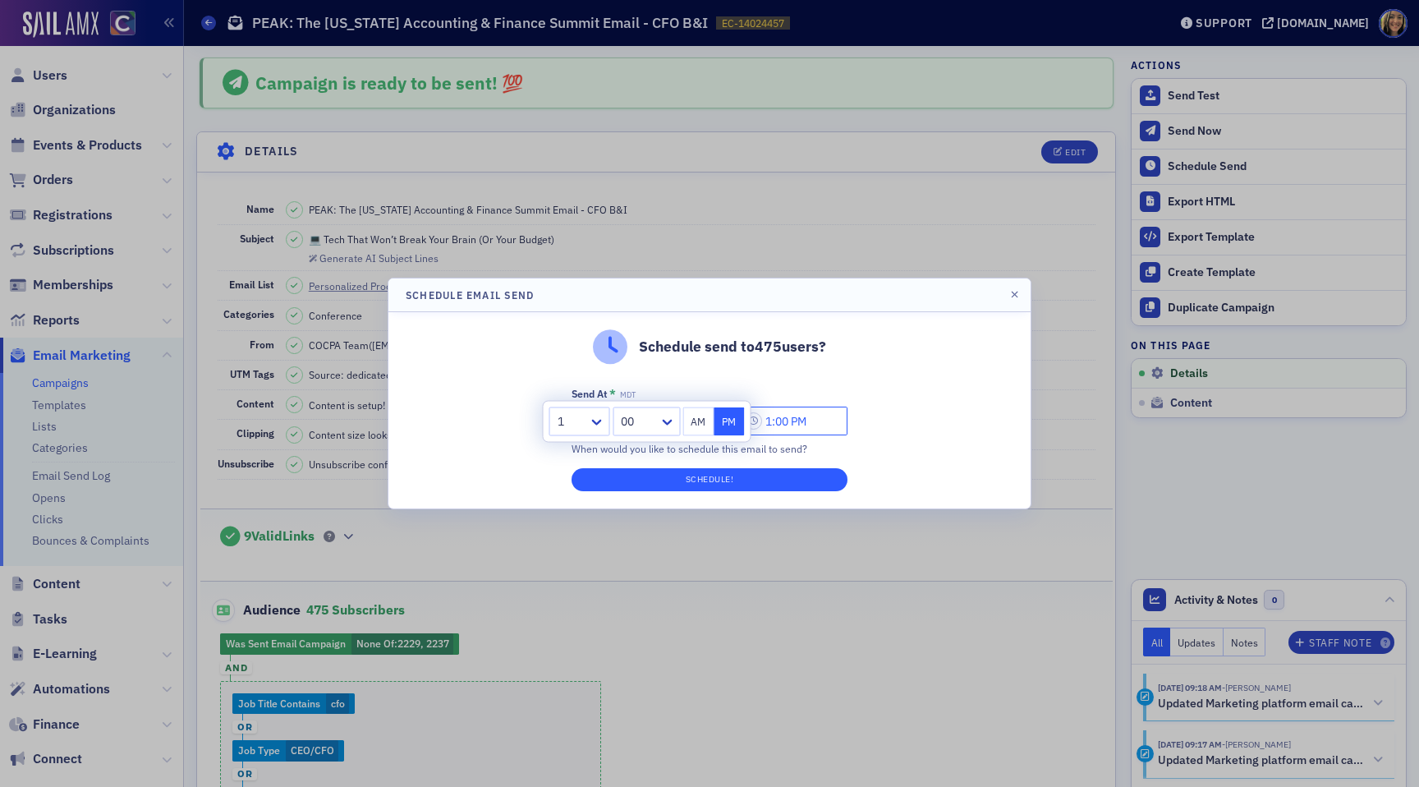
type input "1:00 PM"
click at [744, 483] on button "Schedule!" at bounding box center [709, 479] width 276 height 23
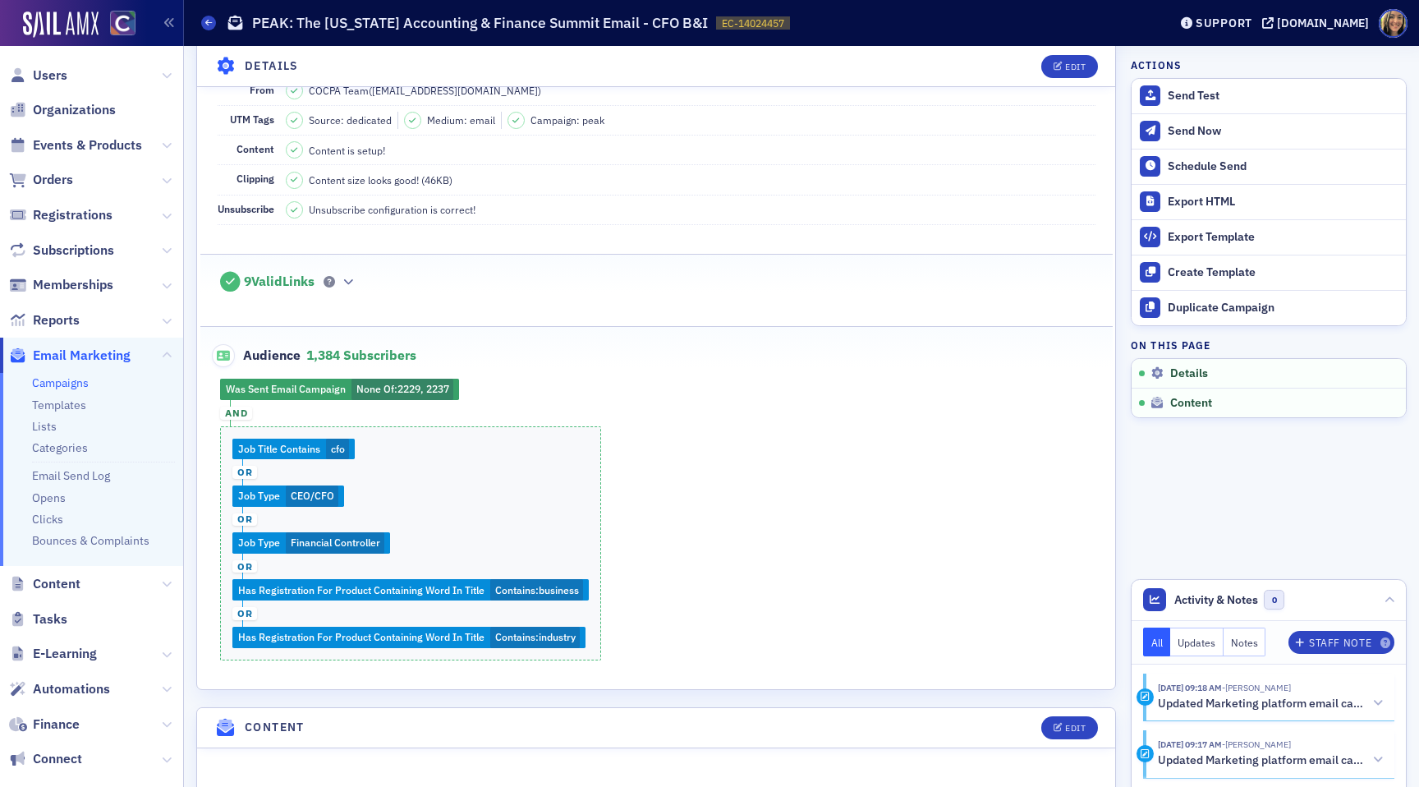
scroll to position [261, 0]
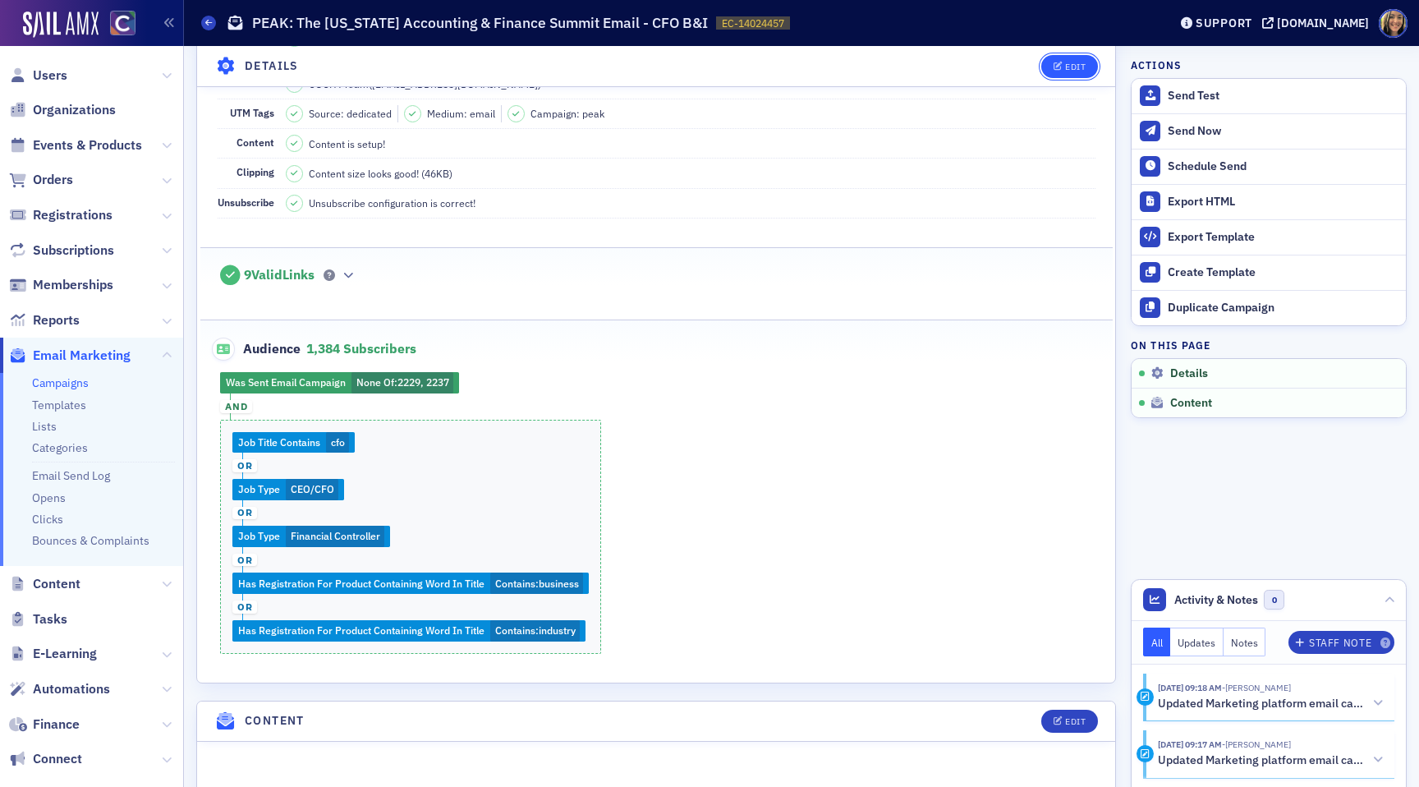
click at [1077, 66] on div "Edit" at bounding box center [1075, 66] width 21 height 9
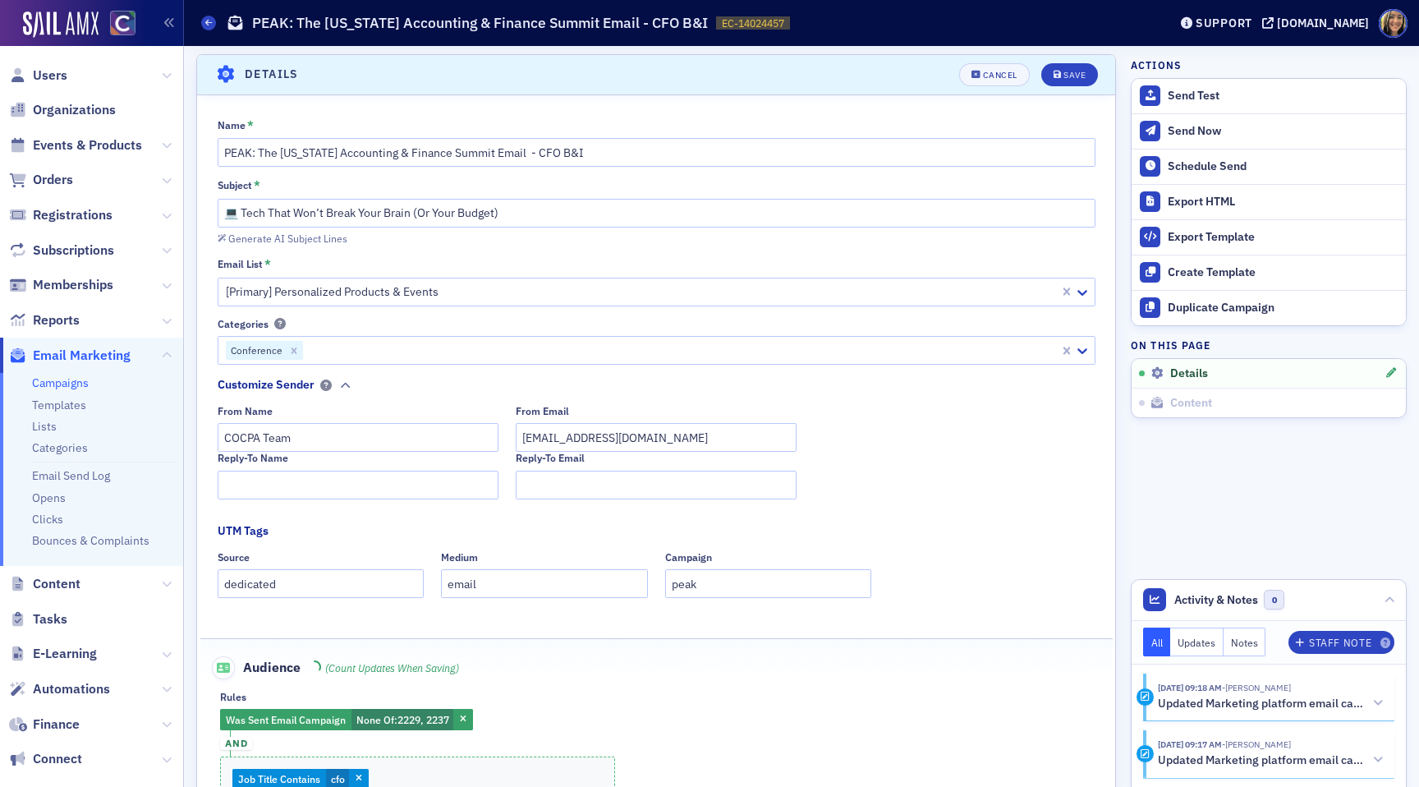
scroll to position [76, 0]
click at [400, 720] on span "2229, 2237" at bounding box center [423, 719] width 52 height 13
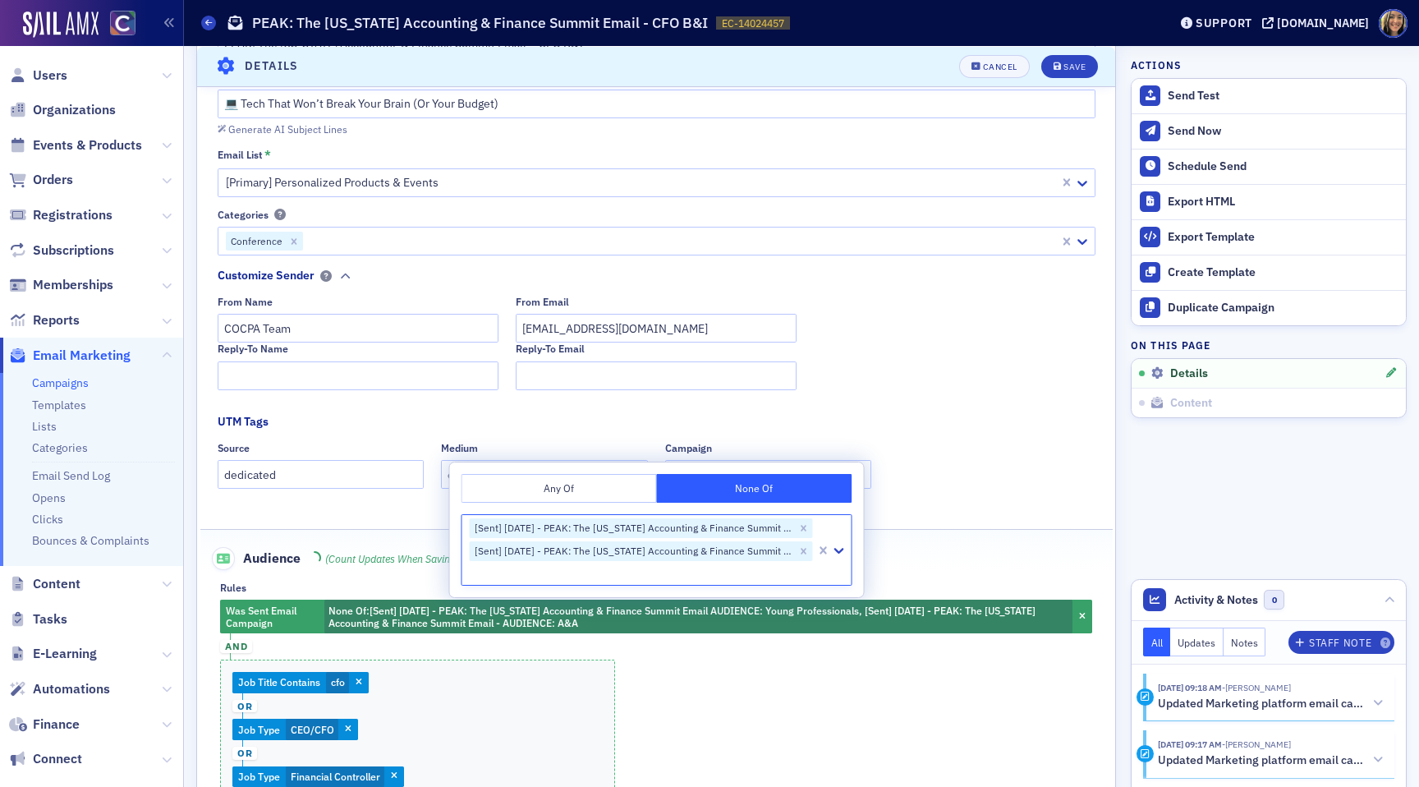
scroll to position [191, 0]
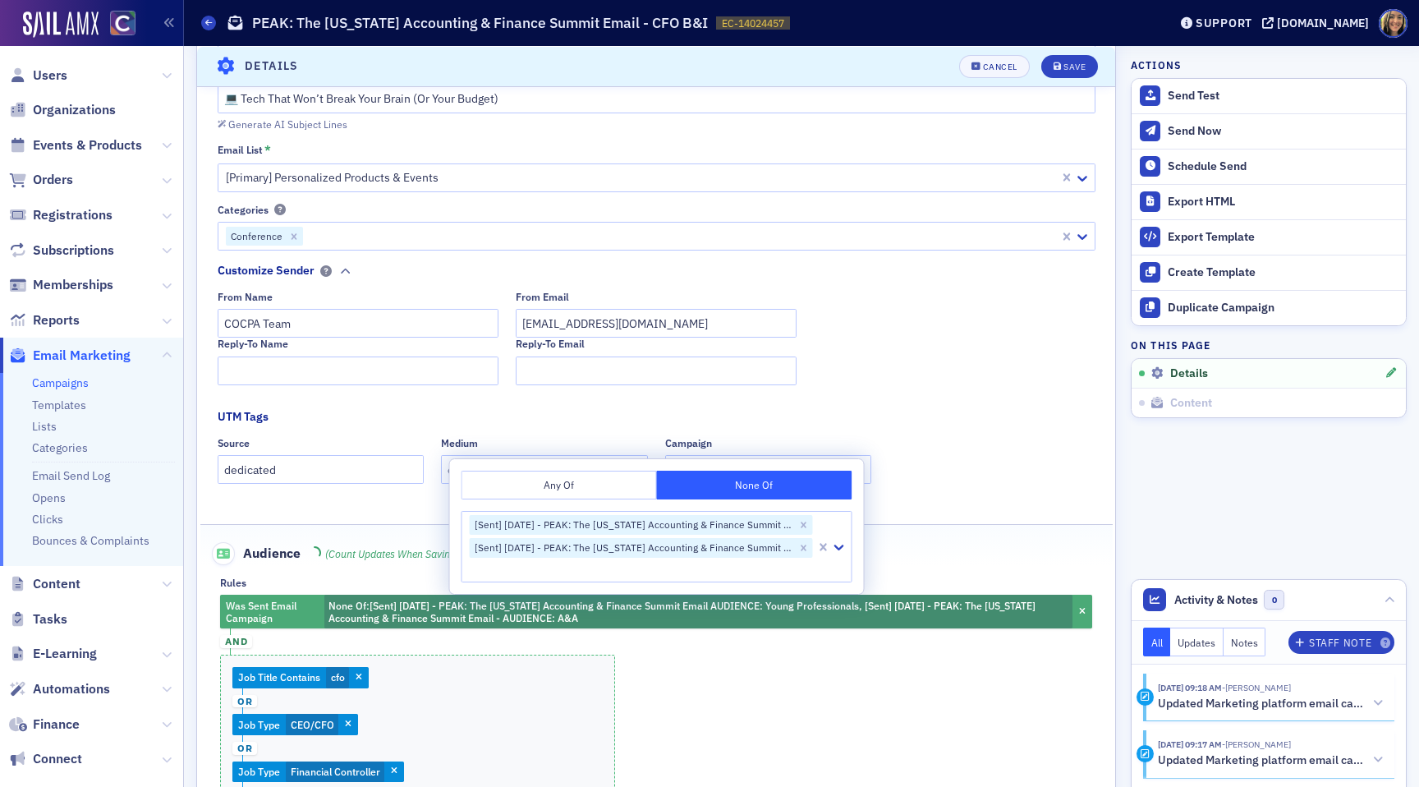
click at [805, 623] on span "None Of : [Sent] 09/08/2025 - PEAK: The Colorado Accounting & Finance Summit Em…" at bounding box center [698, 611] width 748 height 34
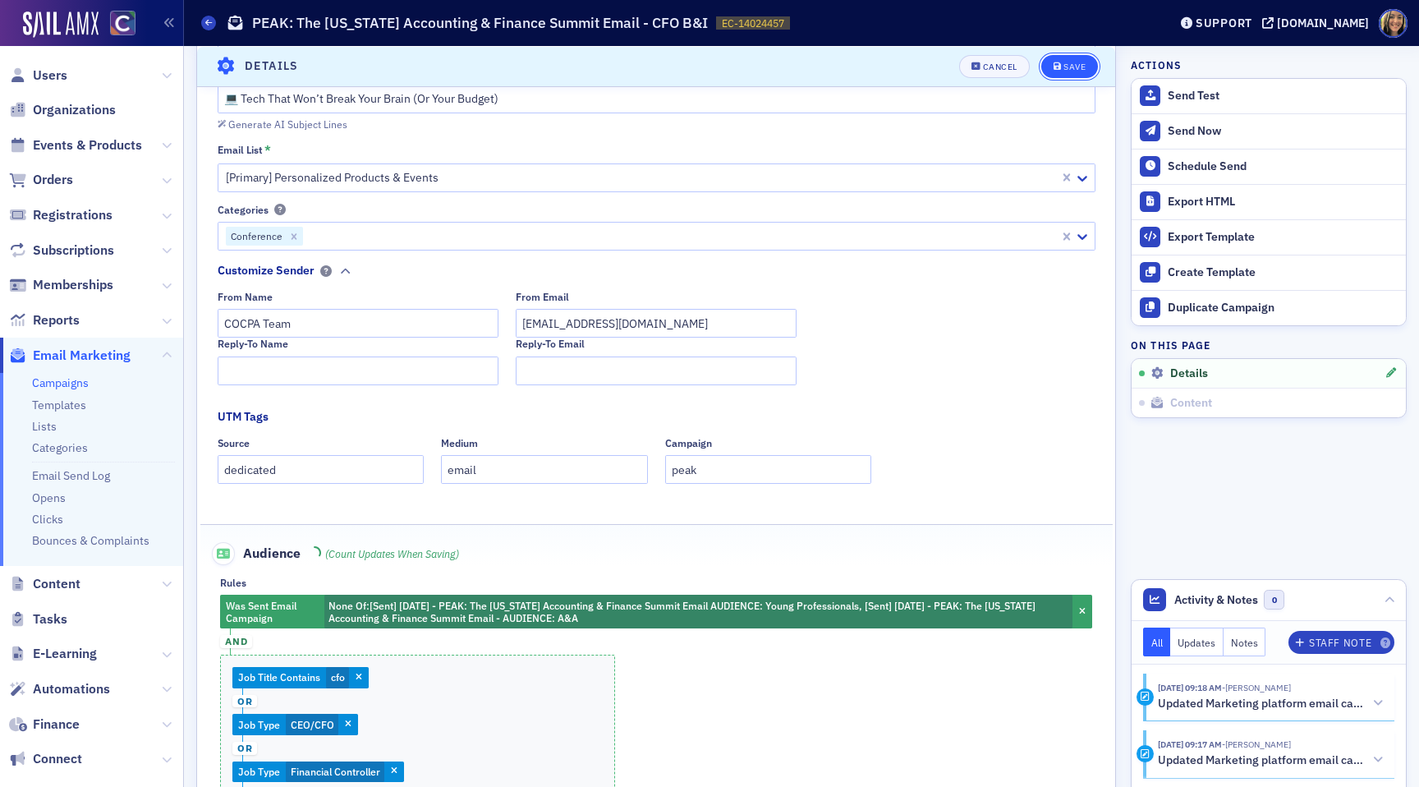
click at [1085, 62] on div "Save" at bounding box center [1074, 66] width 22 height 9
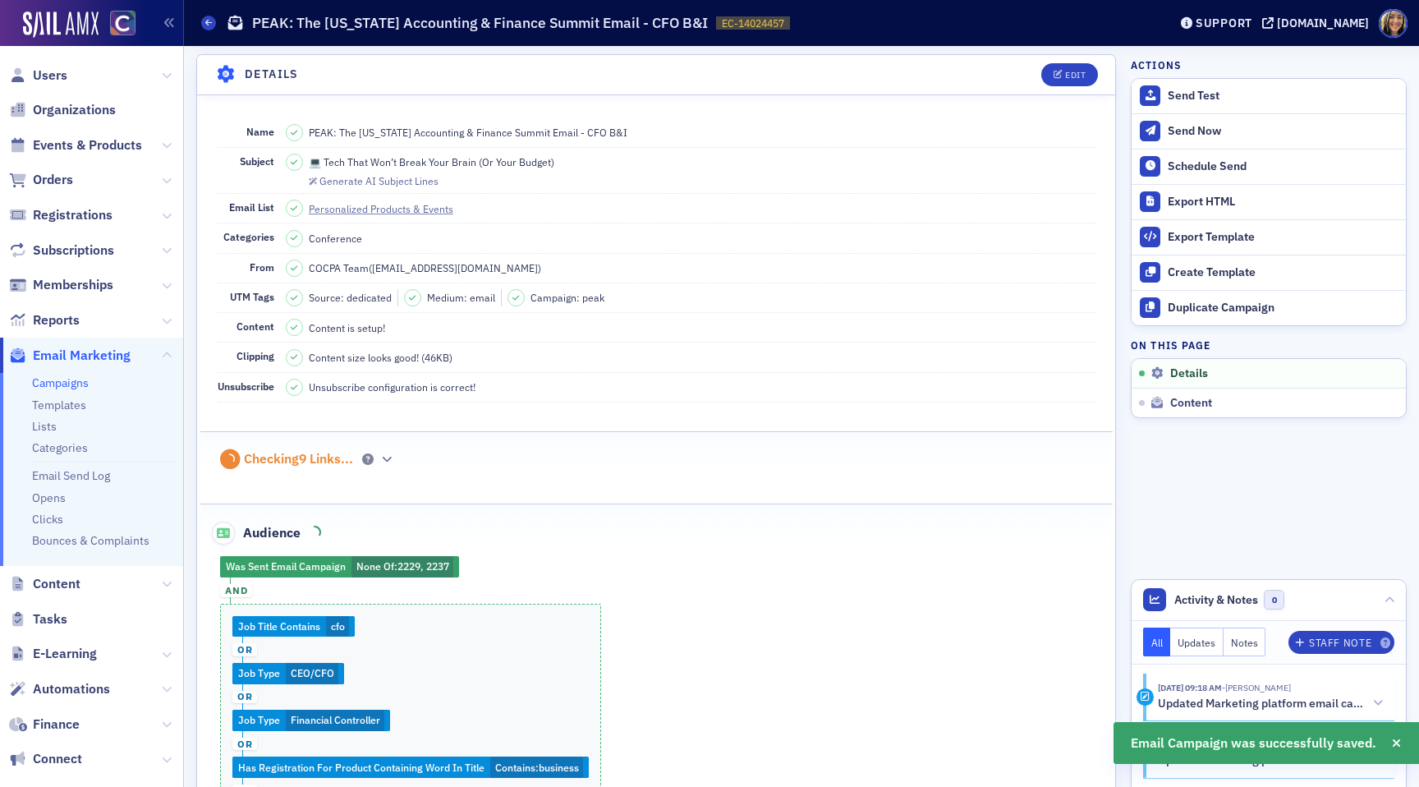
scroll to position [76, 0]
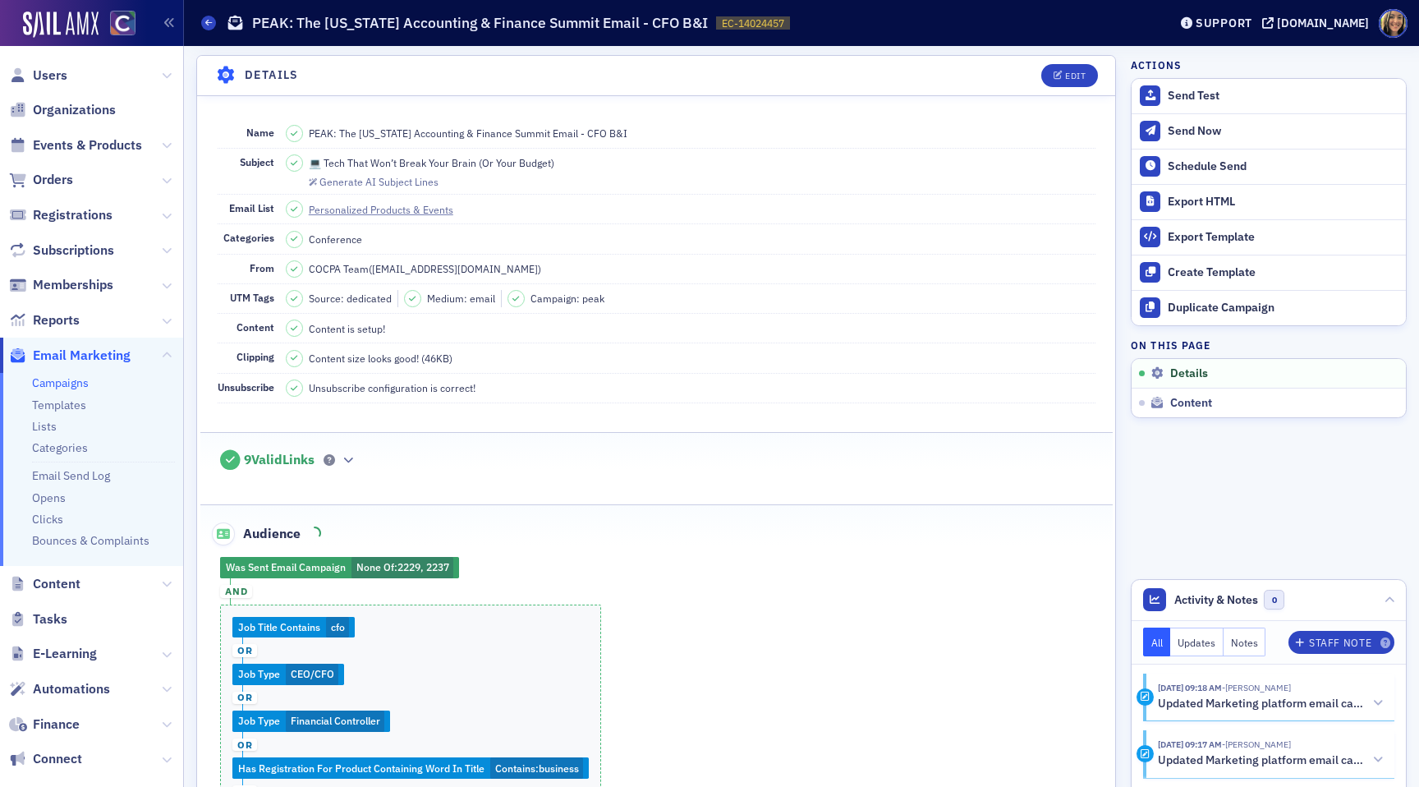
click at [71, 385] on link "Campaigns" at bounding box center [60, 382] width 57 height 15
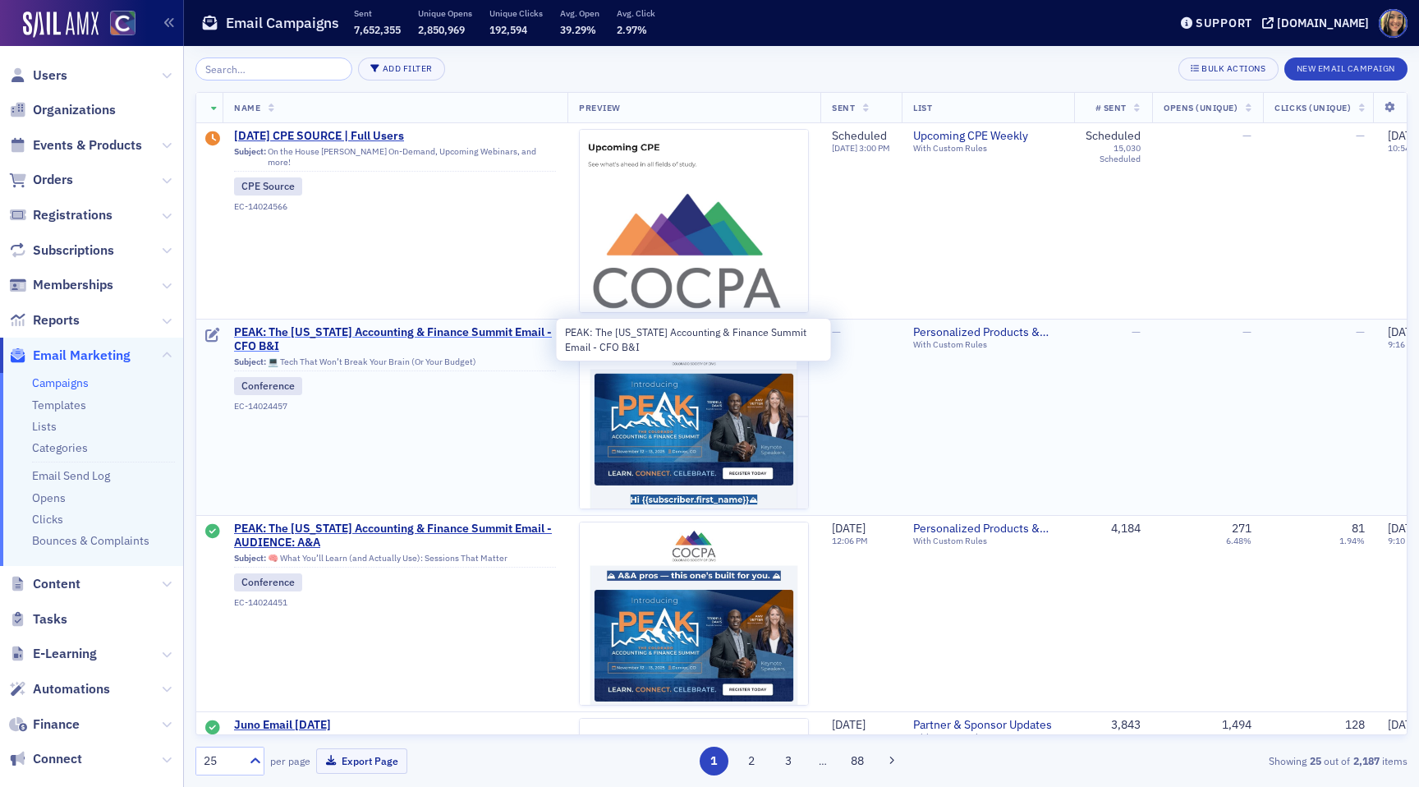
click at [377, 337] on span "PEAK: The [US_STATE] Accounting & Finance Summit Email - CFO B&I" at bounding box center [395, 339] width 322 height 29
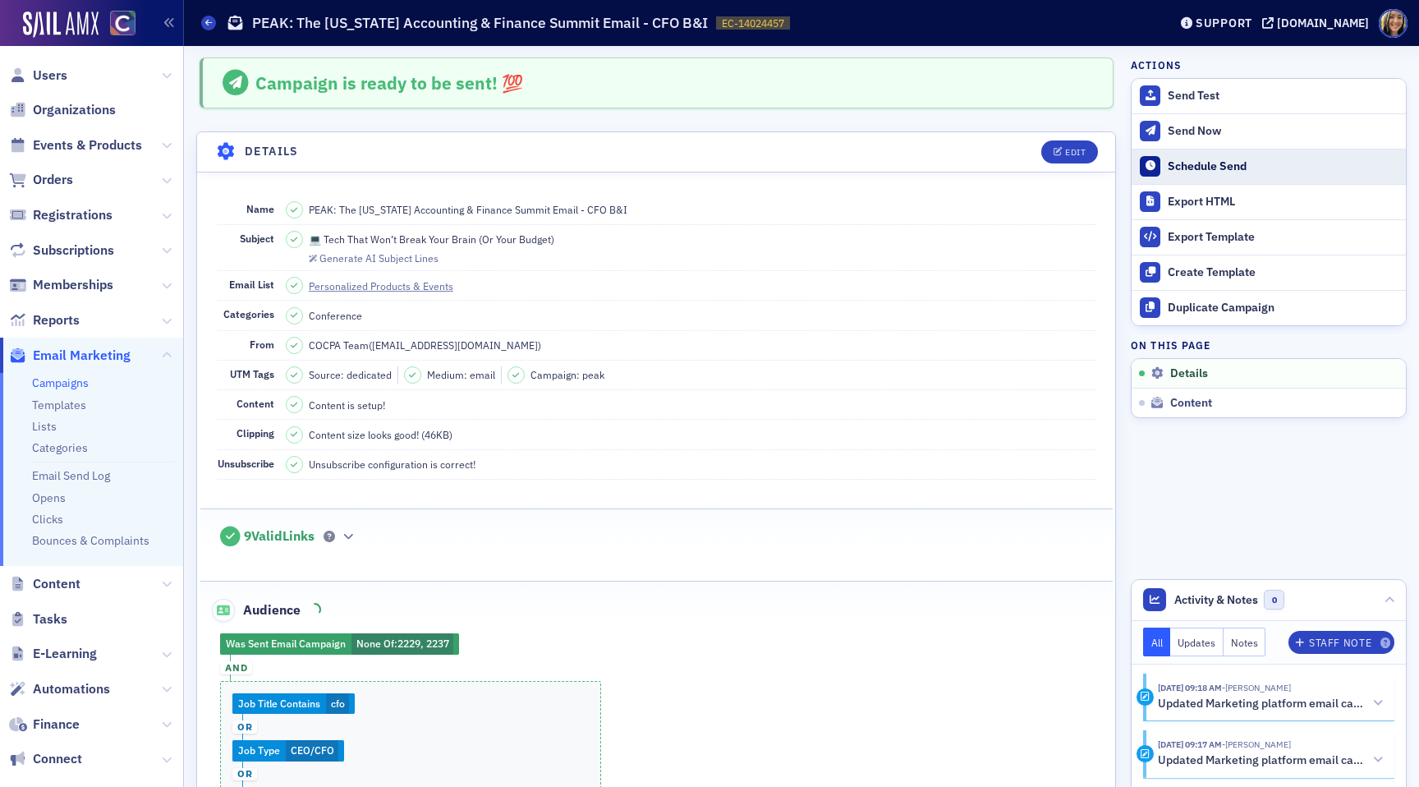
click at [1182, 167] on div "Schedule Send" at bounding box center [1282, 166] width 230 height 15
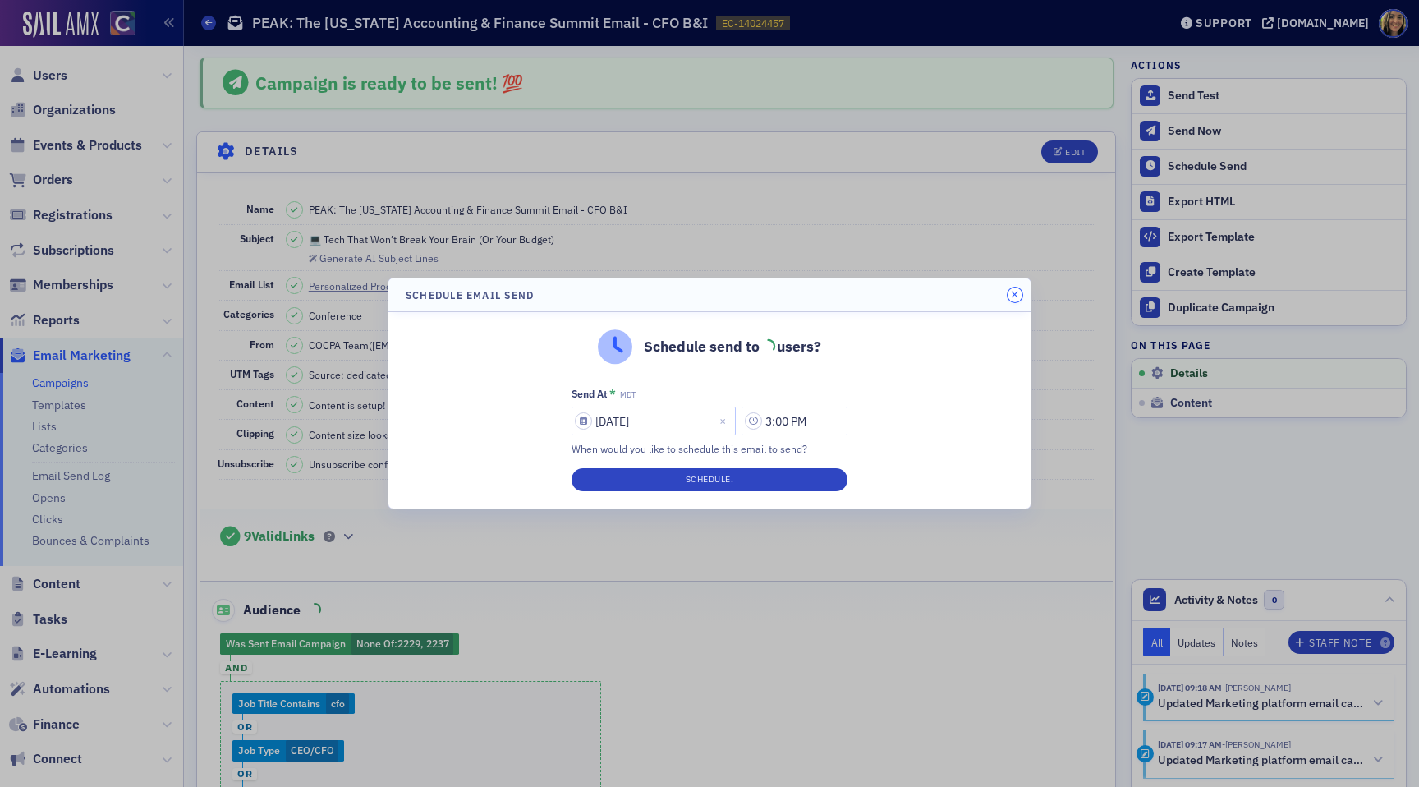
click at [1012, 293] on icon "button" at bounding box center [1014, 295] width 7 height 10
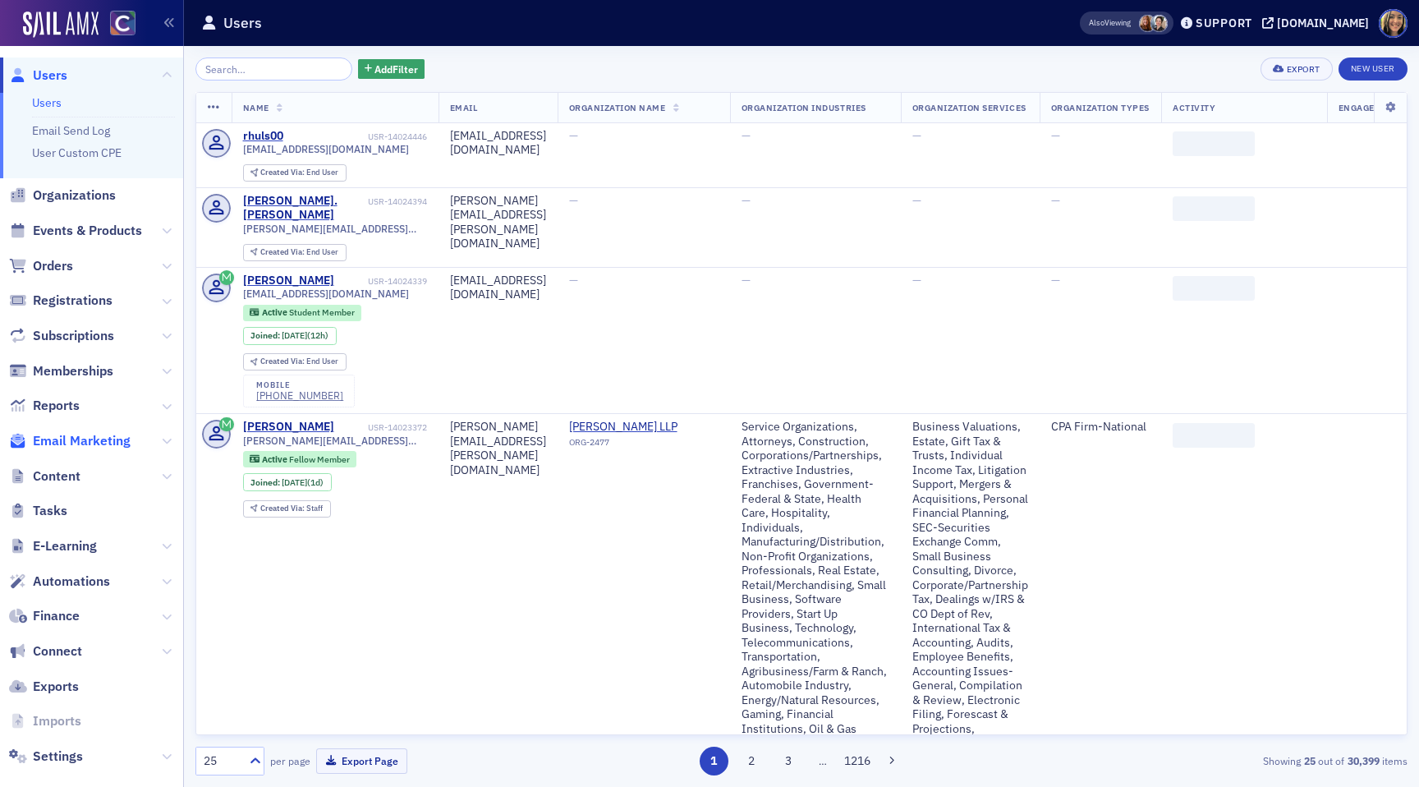
click at [74, 447] on span "Email Marketing" at bounding box center [82, 441] width 98 height 18
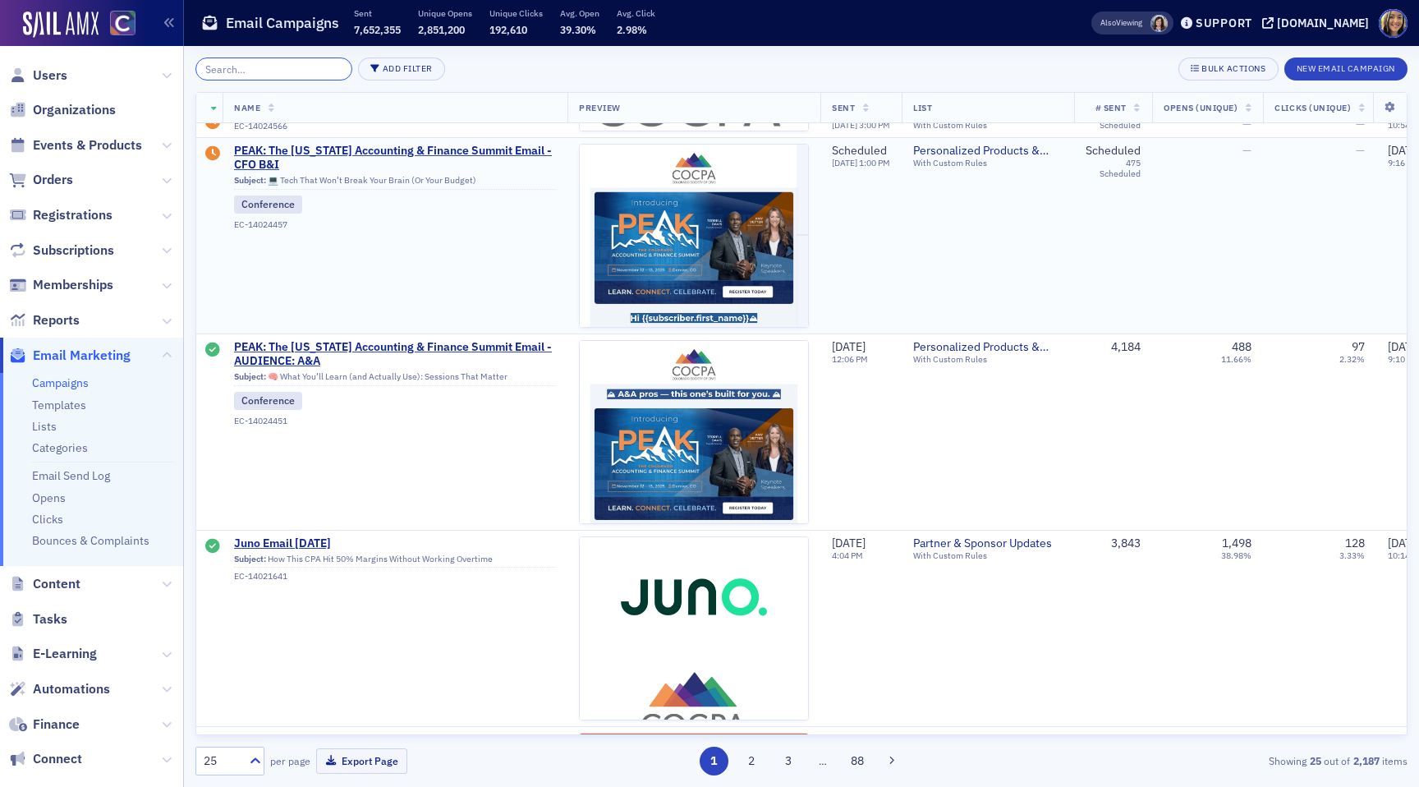
scroll to position [166, 0]
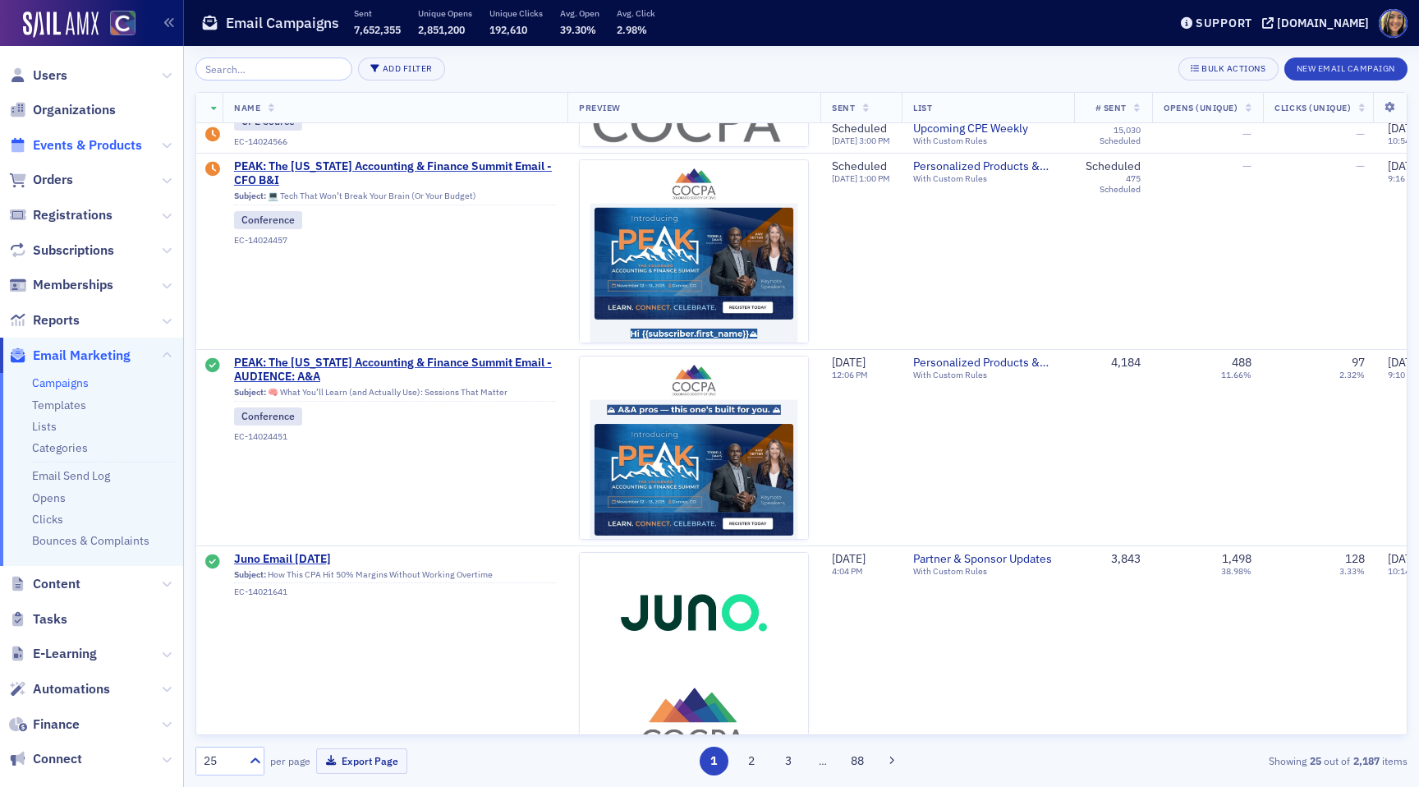
click at [89, 142] on span "Events & Products" at bounding box center [87, 145] width 109 height 18
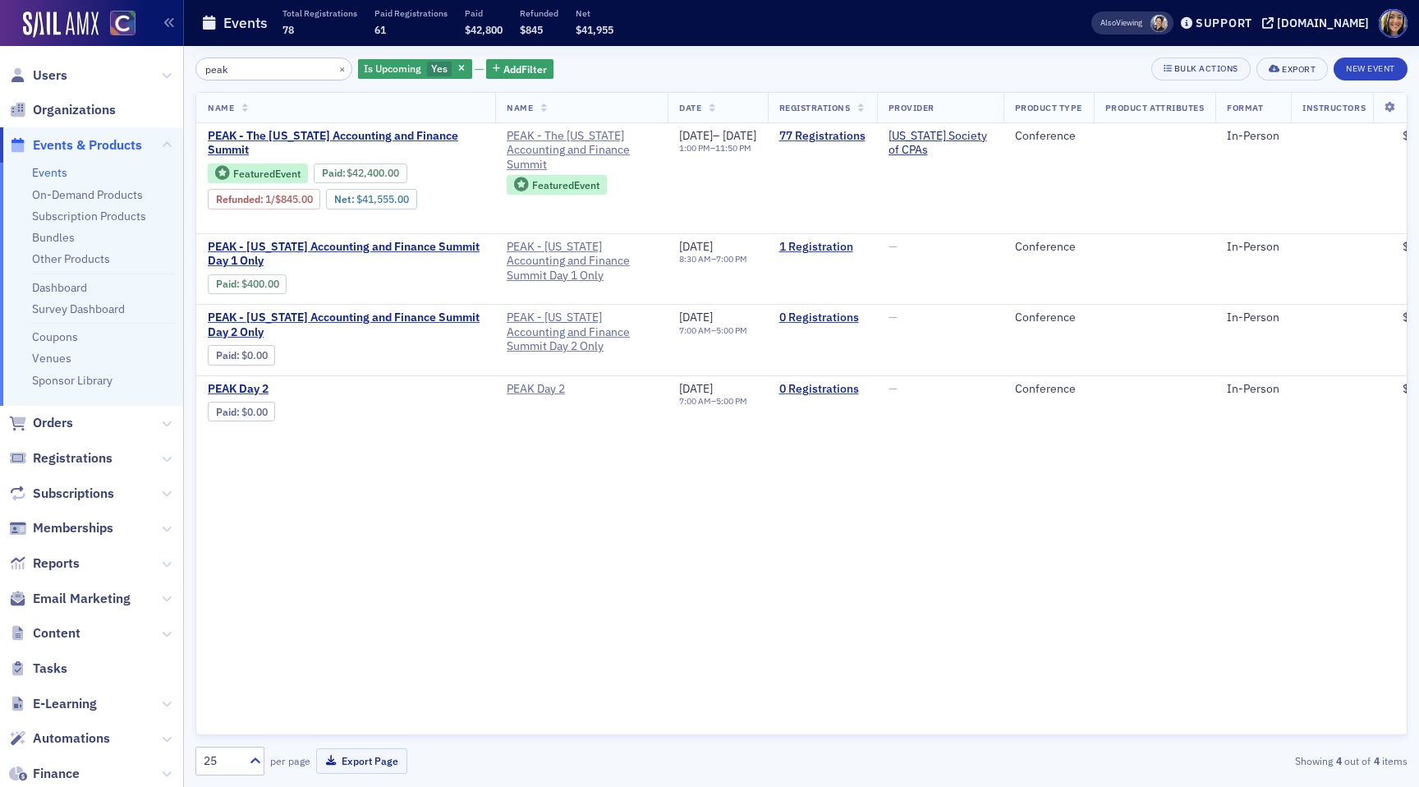
type input "peak"
